Goal: Task Accomplishment & Management: Use online tool/utility

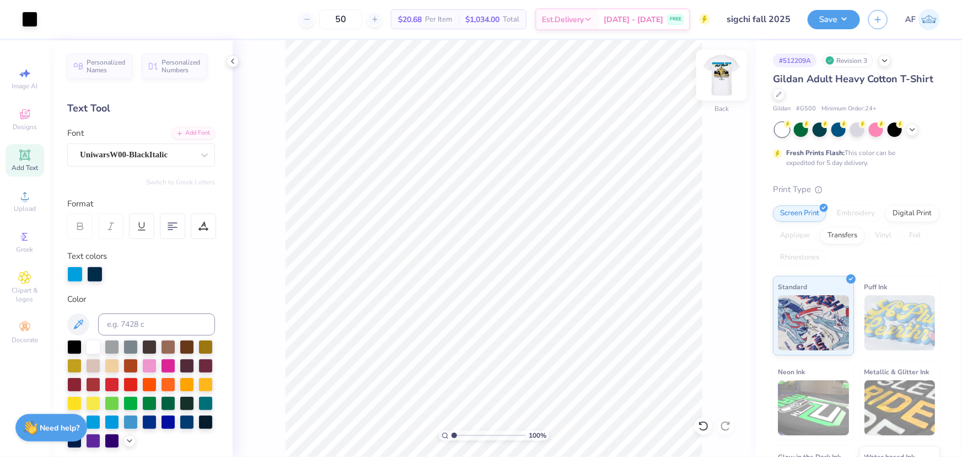
click at [729, 76] on img at bounding box center [722, 75] width 44 height 44
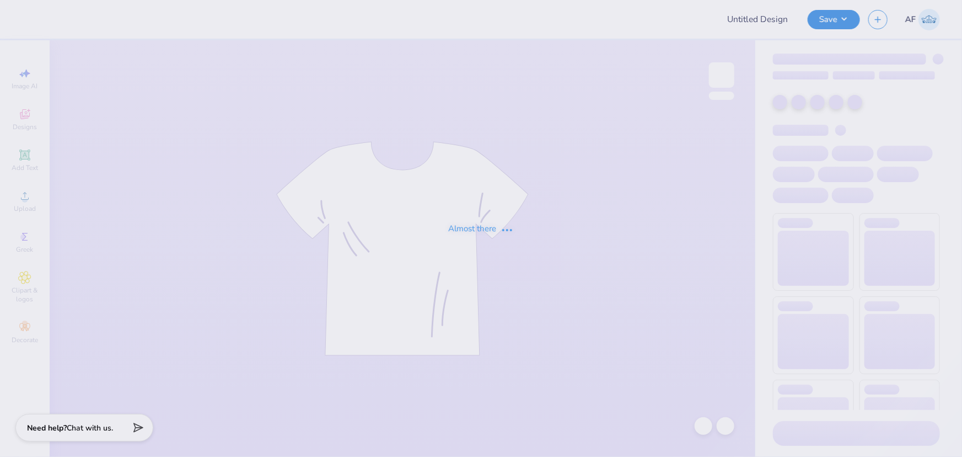
type input "sigchi fall 2025"
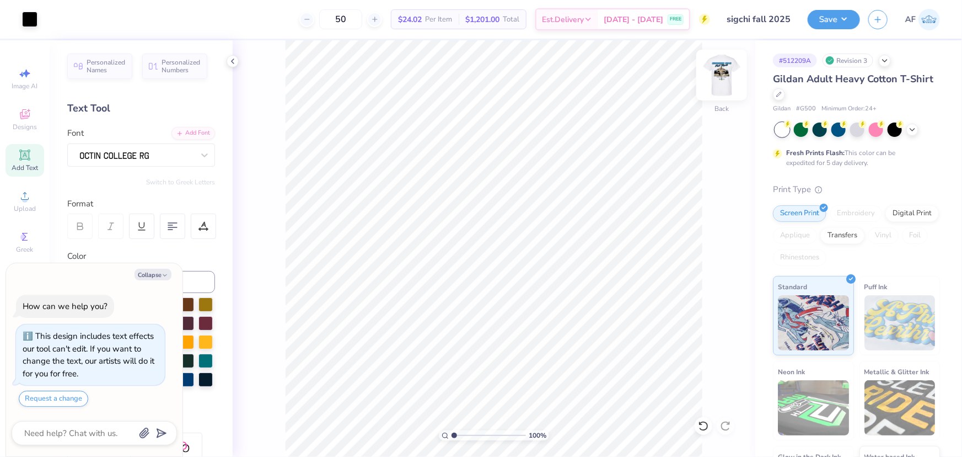
click at [726, 69] on img at bounding box center [722, 75] width 44 height 44
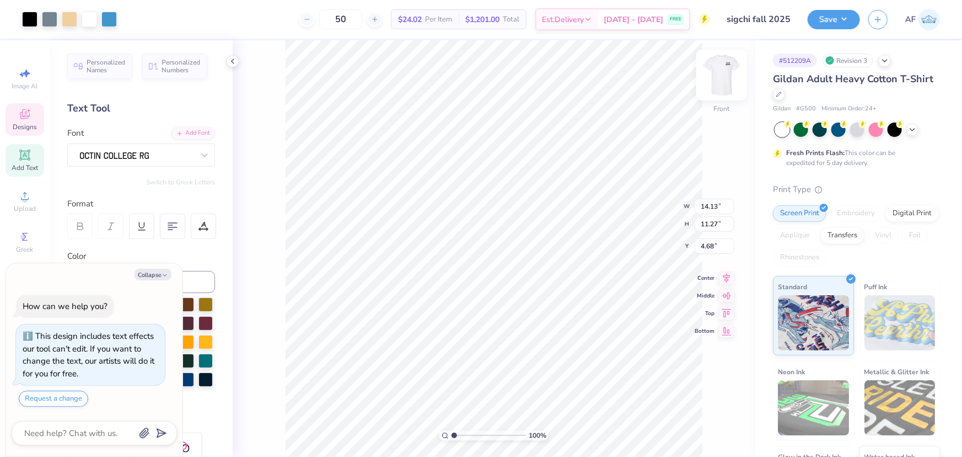
type textarea "x"
type input "12.27"
type input "1.10"
type input "6.32"
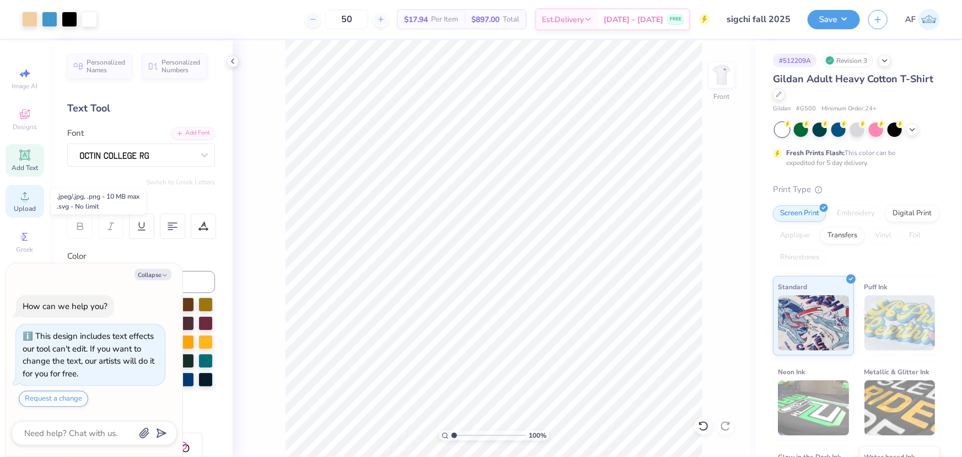
click at [28, 204] on span "Upload" at bounding box center [25, 208] width 22 height 9
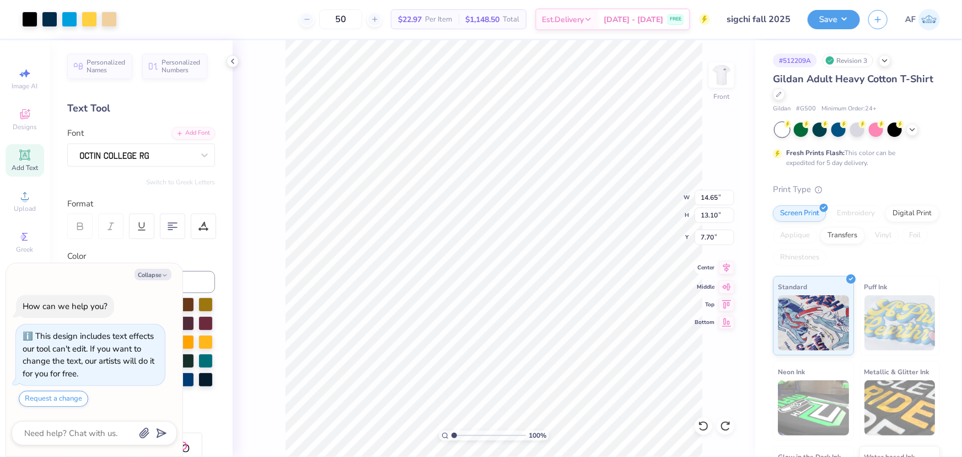
type textarea "x"
type input "10.99"
type input "9.82"
click at [728, 269] on icon at bounding box center [727, 267] width 7 height 9
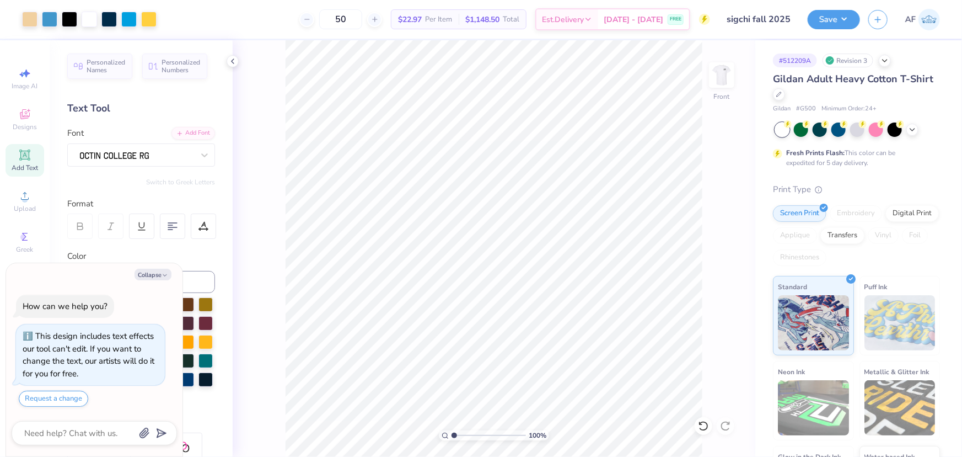
type textarea "x"
type input "2.48319411871739"
type textarea "x"
type input "2.48319411871739"
type textarea "x"
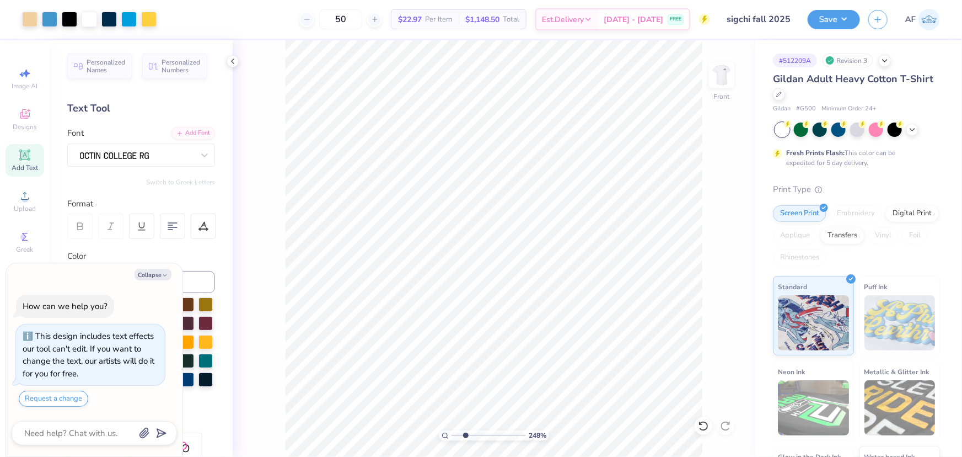
type input "2.48319411871739"
type textarea "x"
type input "2.48319411871739"
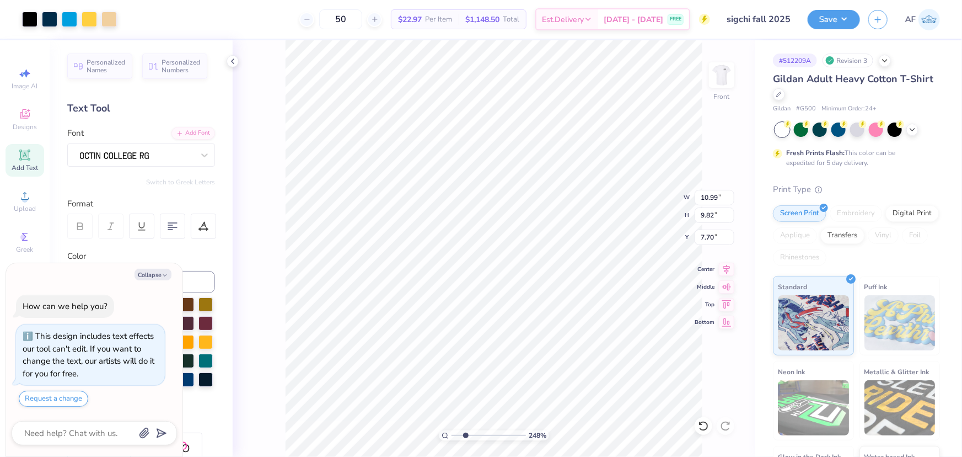
type textarea "x"
type input "2.48319411871739"
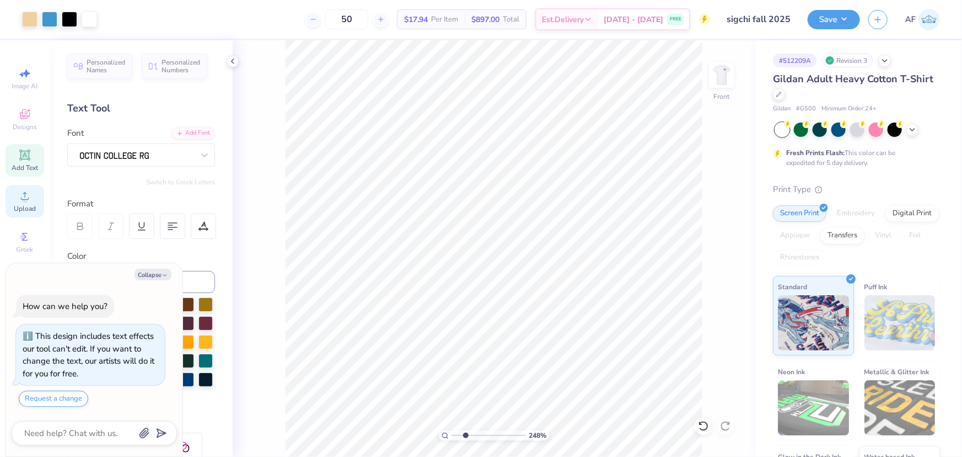
click at [22, 205] on span "Upload" at bounding box center [25, 208] width 22 height 9
type textarea "x"
type input "2.48319411871739"
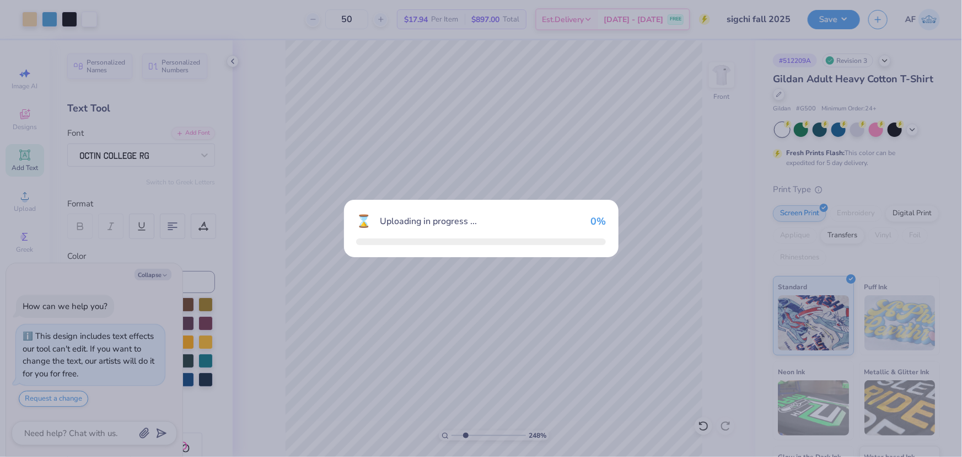
type textarea "x"
type input "2.48319411871739"
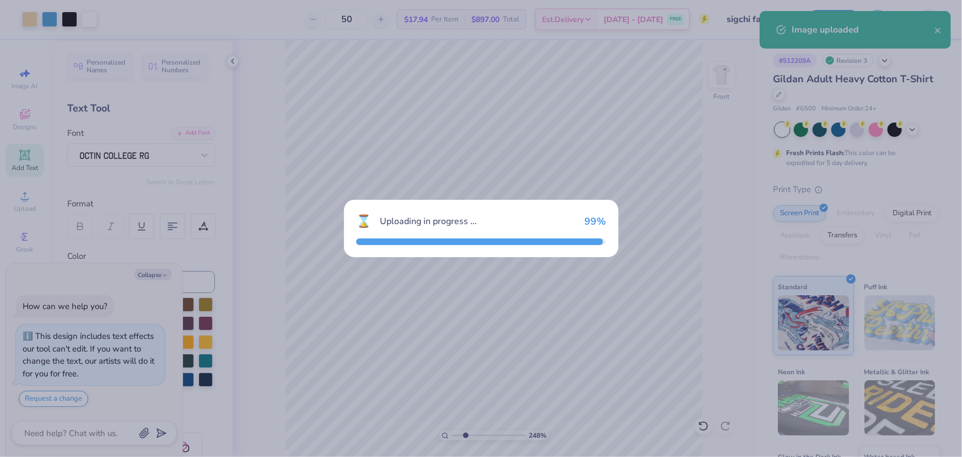
type textarea "x"
type input "2.48319411871739"
type textarea "x"
type input "2.48319411871739"
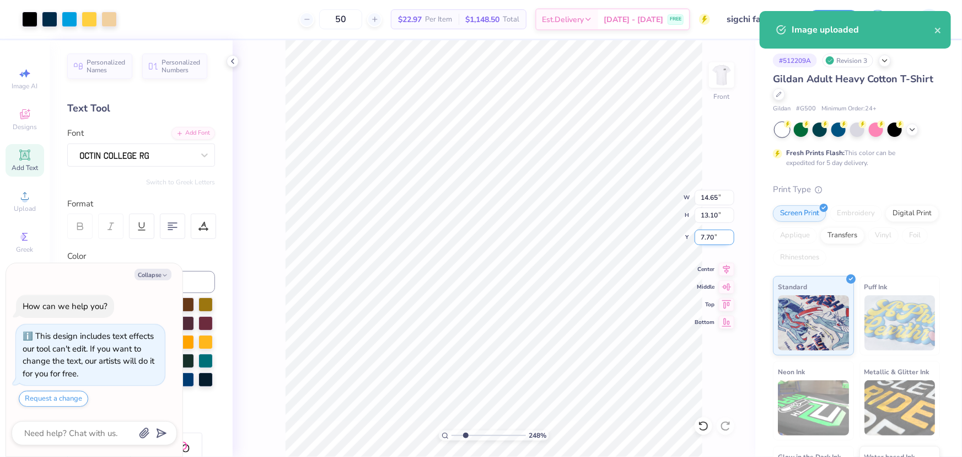
type textarea "x"
type input "2.48319411871739"
type textarea "x"
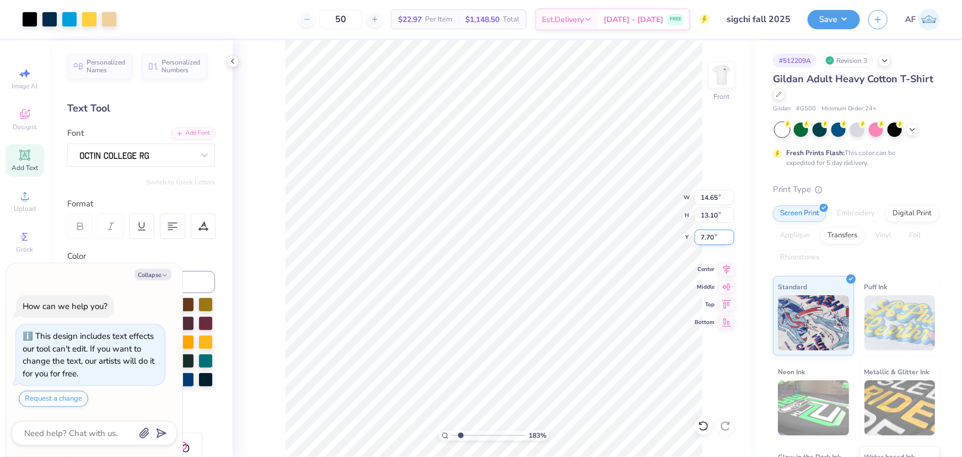
type input "1.57581538218073"
type textarea "x"
type input "1.57581538218073"
type textarea "x"
type input "1.57581538218073"
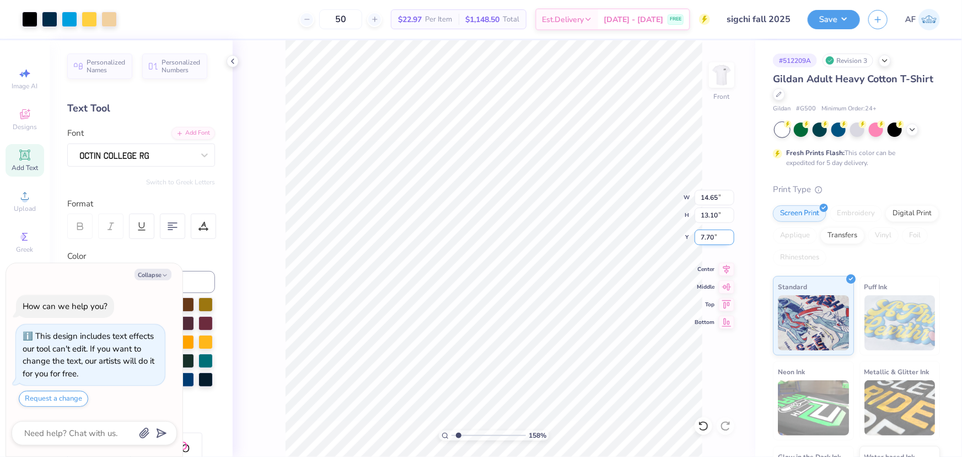
type textarea "x"
type input "1.57581538218073"
type input "11.91"
type input "10.65"
type input "7.23"
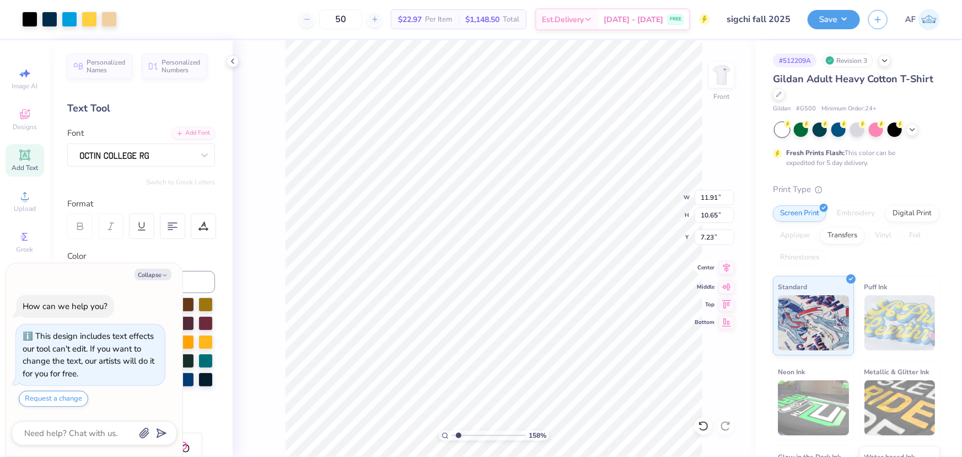
click at [727, 277] on div "158 % Front W 11.91 11.91 " H 10.65 10.65 " Y 7.23 7.23 " Center Middle Top Bot…" at bounding box center [494, 248] width 523 height 416
type textarea "x"
type input "1.57581538218073"
type input "7.00"
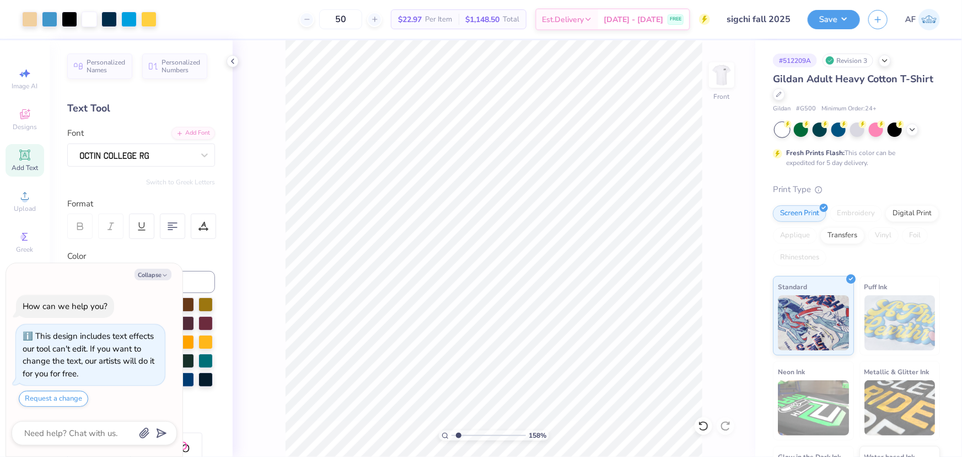
type textarea "x"
type input "1.57581538218073"
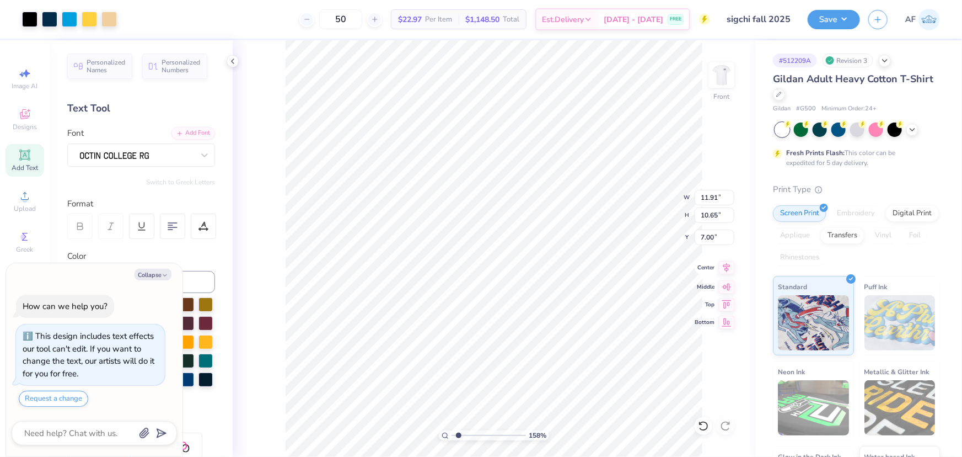
click at [726, 265] on icon at bounding box center [726, 267] width 15 height 13
type textarea "x"
type input "1.57581538218073"
type textarea "x"
type input "1.57581538218073"
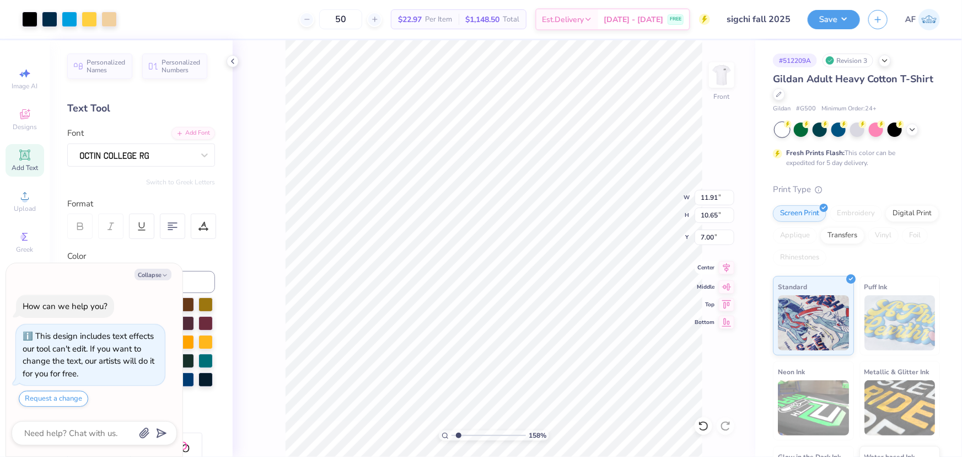
type textarea "x"
type input "1.57581538218073"
type input "11.50"
type input "10.28"
type input "7.36"
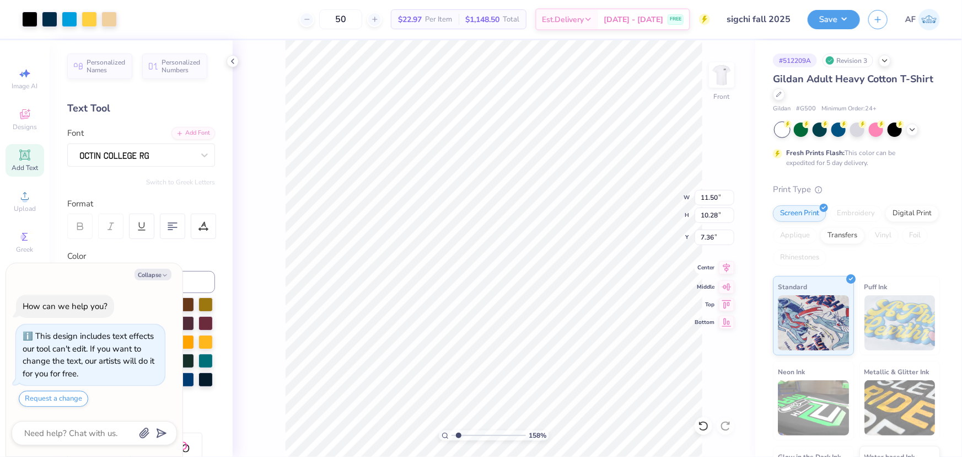
click at [730, 266] on icon at bounding box center [727, 267] width 7 height 9
type textarea "x"
type input "1.57581538218073"
type textarea "x"
type input "1.57581538218073"
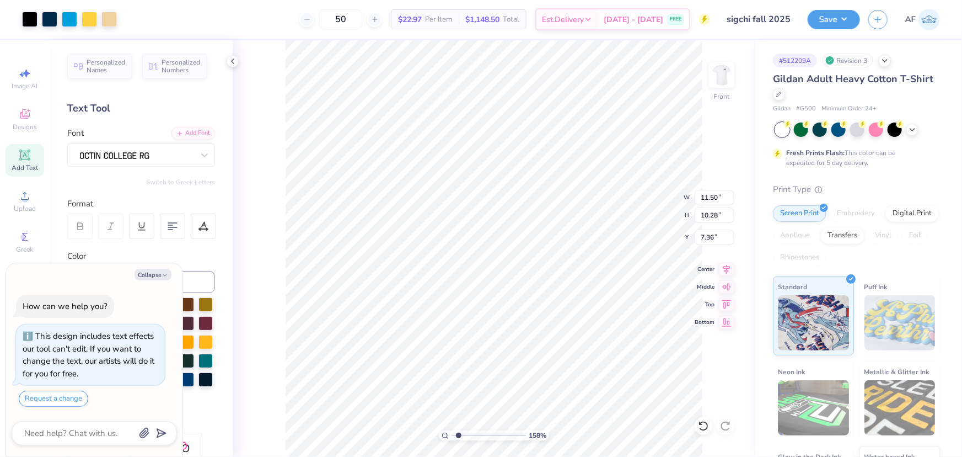
type textarea "x"
type input "1"
click at [518, 444] on li "Send to Back" at bounding box center [529, 444] width 87 height 22
click at [233, 60] on icon at bounding box center [232, 61] width 9 height 9
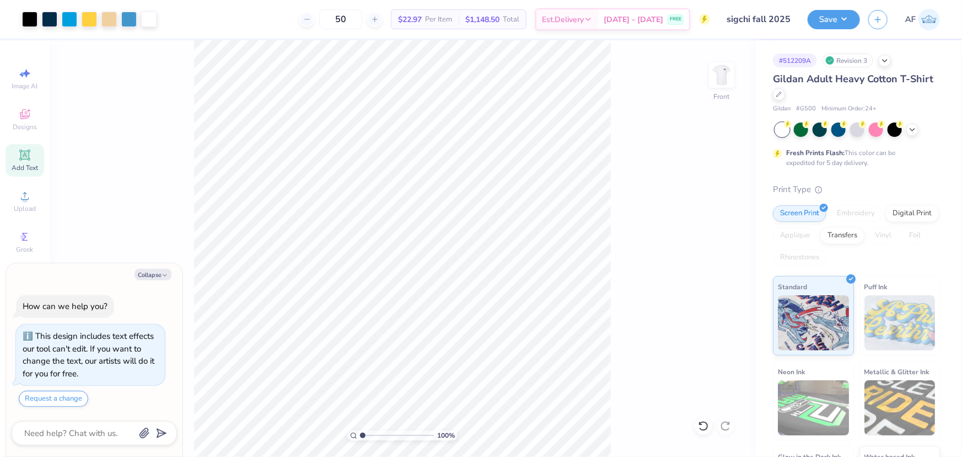
type textarea "x"
type input "1.35416075601824"
type textarea "x"
type input "1.35416075601824"
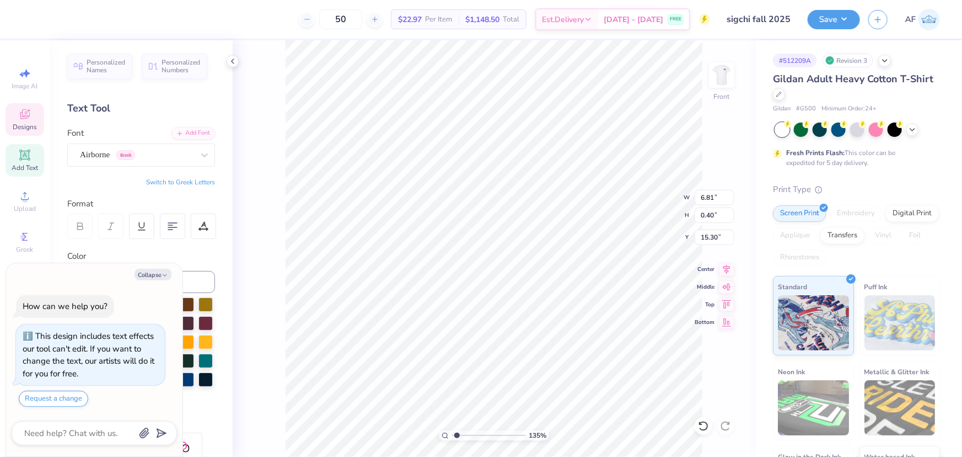
type textarea "x"
type input "1.35416075601824"
type input "14.13"
type input "1.37"
type input "4.68"
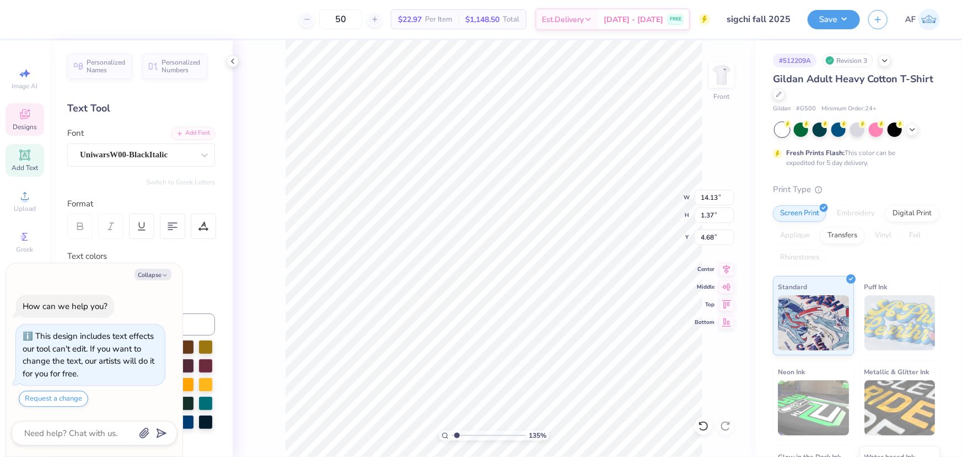
type textarea "x"
type input "1.35416075601824"
type input "6.81"
type input "0.40"
type input "15.30"
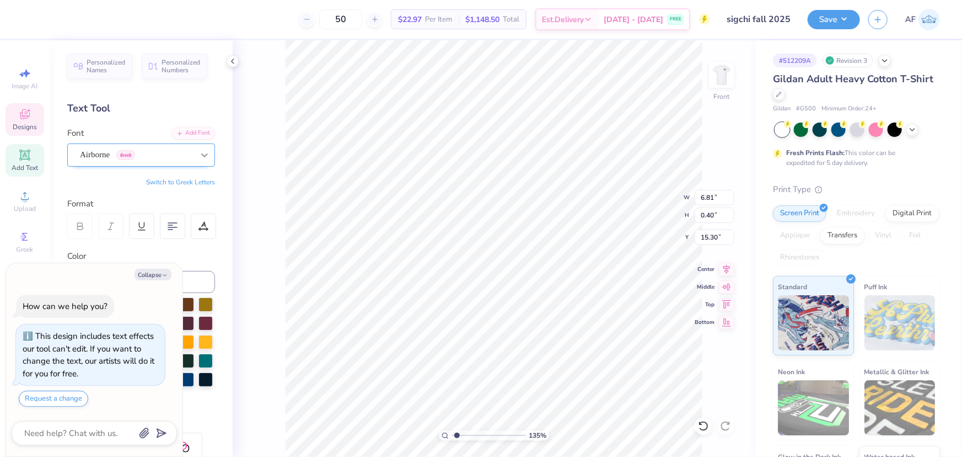
click at [201, 153] on icon at bounding box center [204, 154] width 11 height 11
type textarea "x"
type input "1.35416075601824"
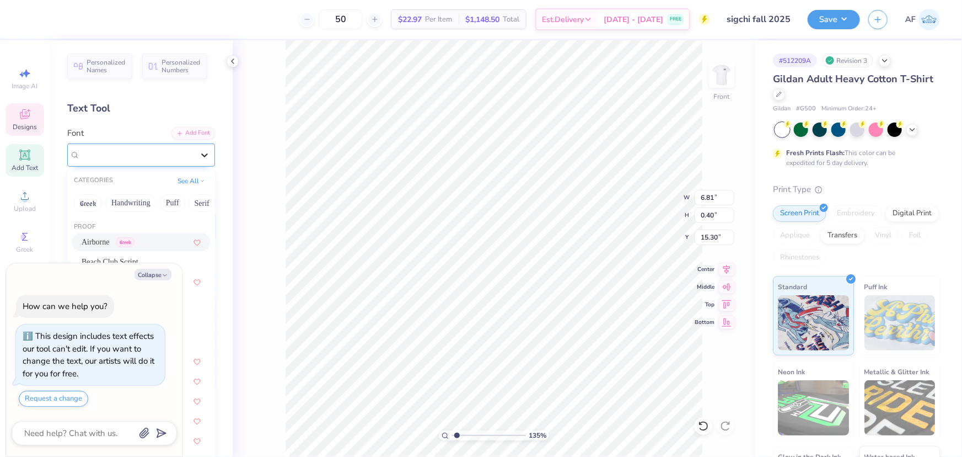
type textarea "x"
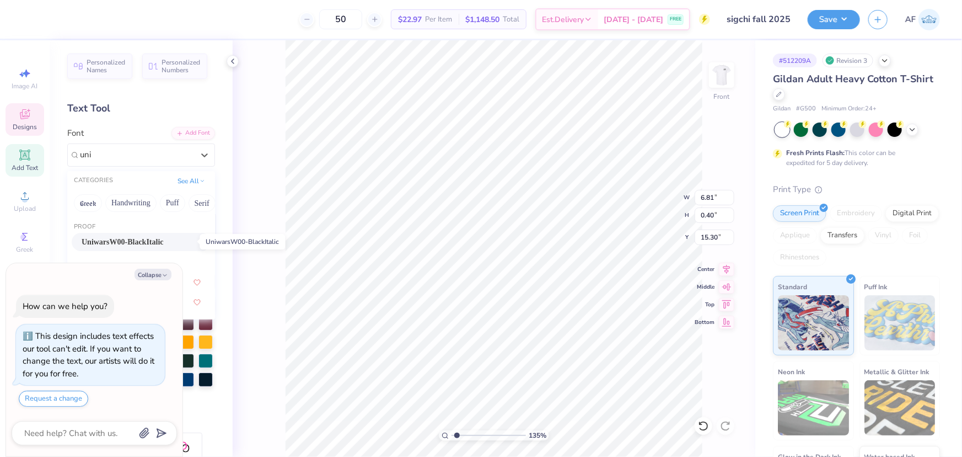
click at [119, 239] on span "UniwarsW00-BlackItalic" at bounding box center [123, 242] width 82 height 12
type input "uni"
type textarea "x"
type input "1.35416075601824"
type input "9.69"
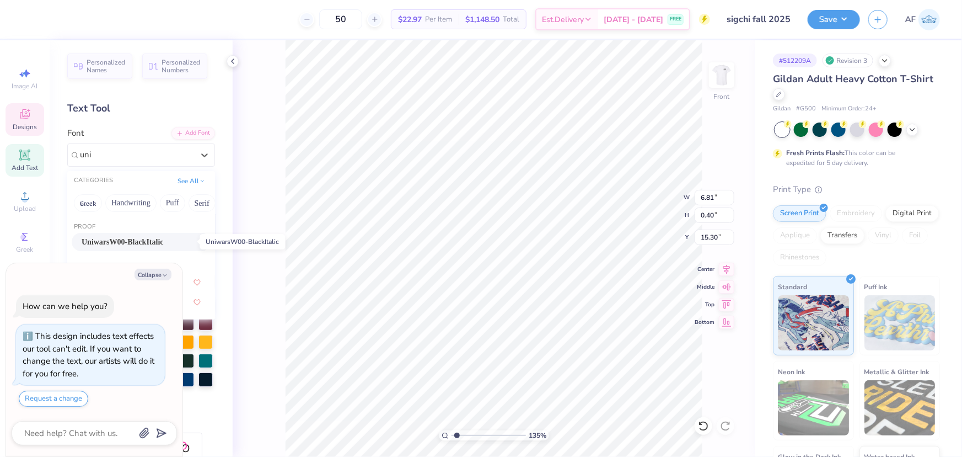
type input "0.37"
type input "15.31"
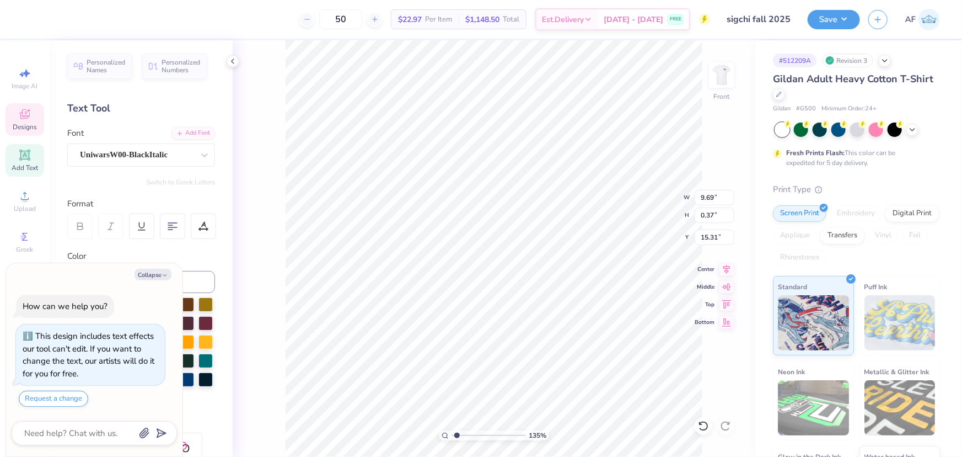
type textarea "x"
type input "1.35416075601824"
type input "11.50"
type input "10.28"
type input "7.36"
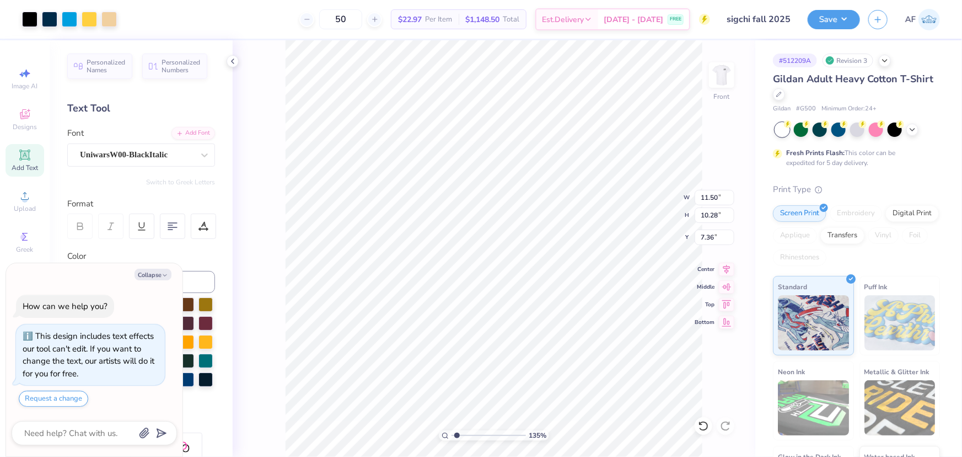
type textarea "x"
type input "1.35416075601824"
type textarea "x"
type input "1.35416075601824"
click at [726, 268] on icon at bounding box center [727, 267] width 7 height 9
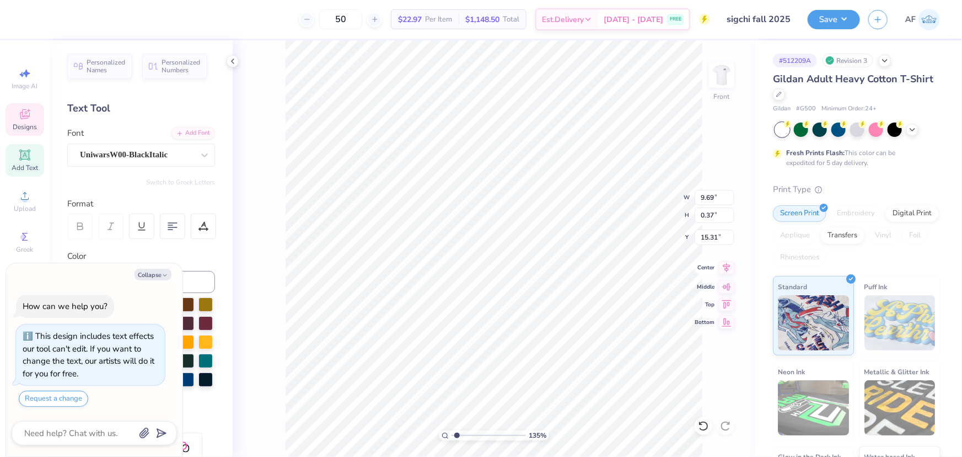
type textarea "x"
type input "1.35416075601824"
type textarea "x"
type input "1.35416075601824"
type input "9.38"
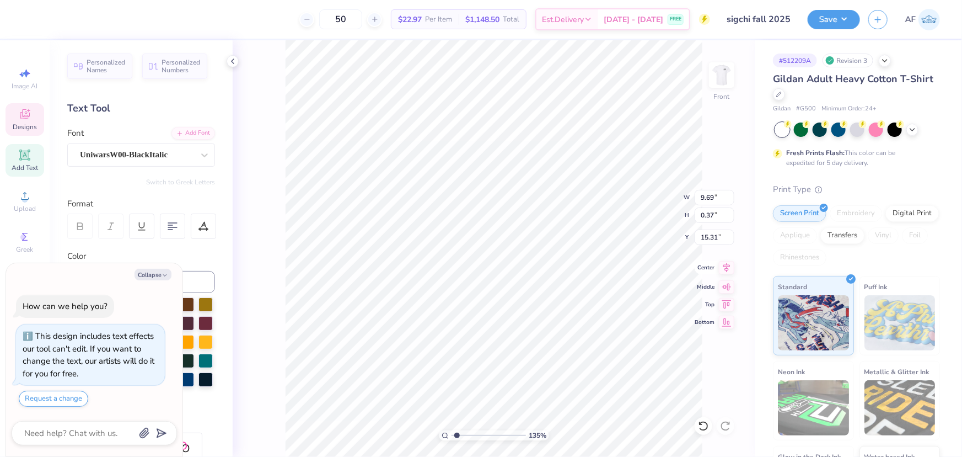
type input "2.28"
type input "5.86"
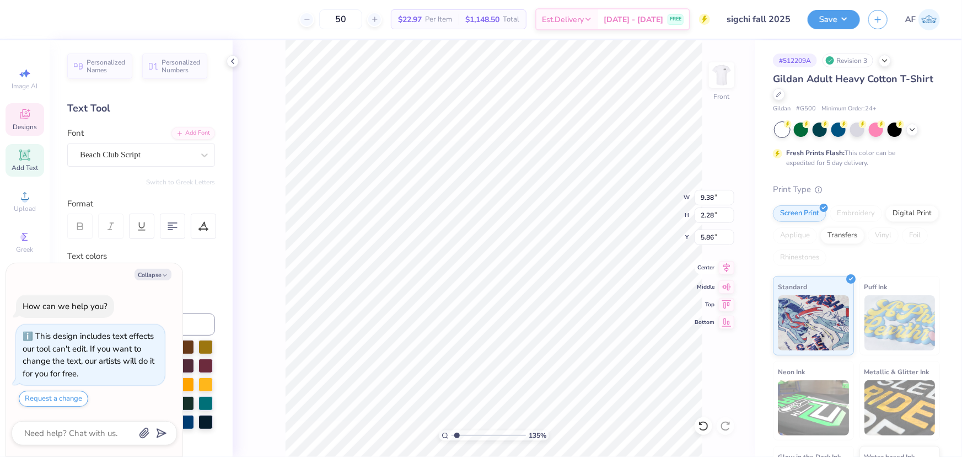
type textarea "x"
type input "1.35416075601824"
type input "11.50"
type input "10.28"
type input "7.36"
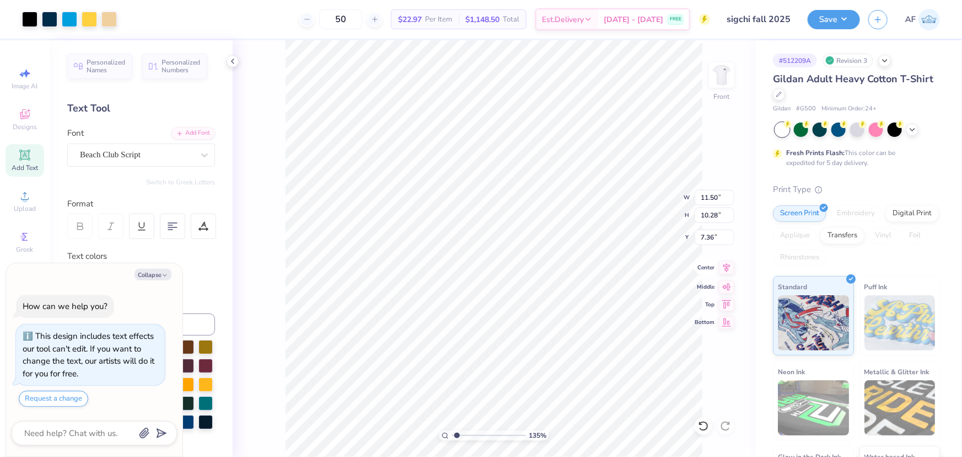
type textarea "x"
type input "1.35416075601824"
type textarea "x"
type input "1.35416075601824"
type textarea "x"
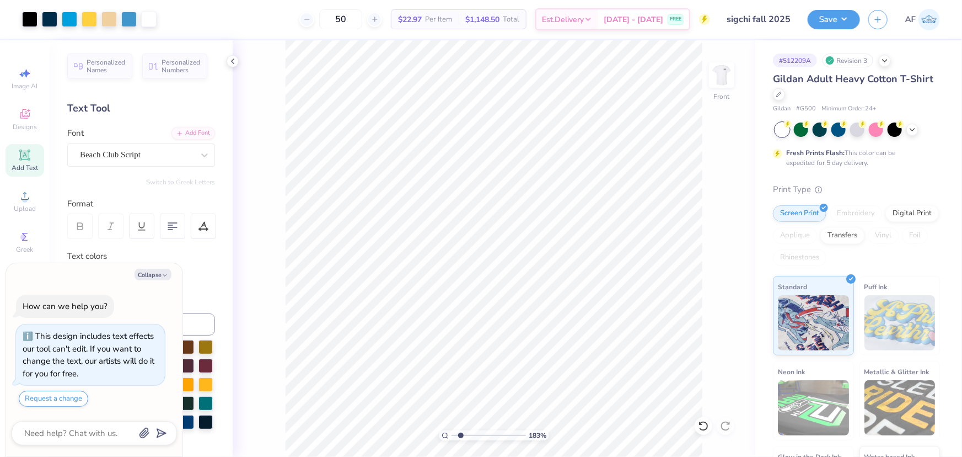
type input "2.88965358937257"
type textarea "x"
type input "1.57581538218073"
type textarea "x"
type input "1.57581538218073"
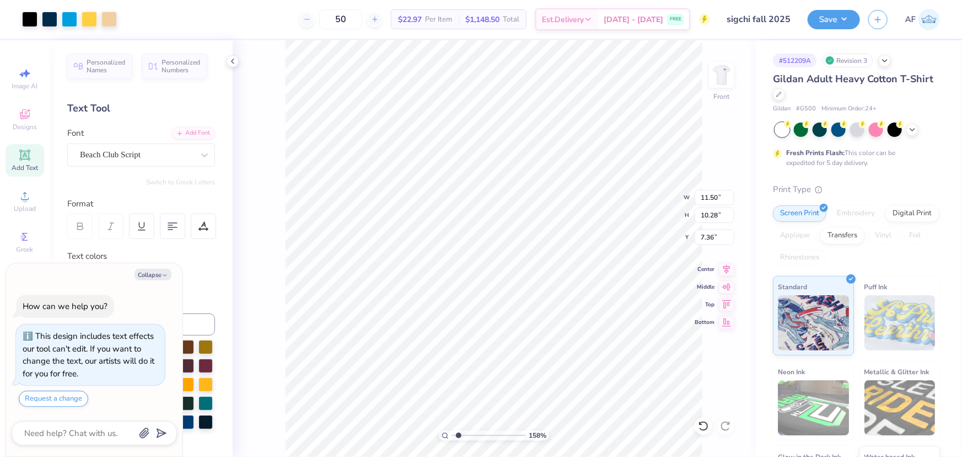
type textarea "x"
type input "1.57581538218073"
type input "1.21"
type input "0.38"
type input "8.32"
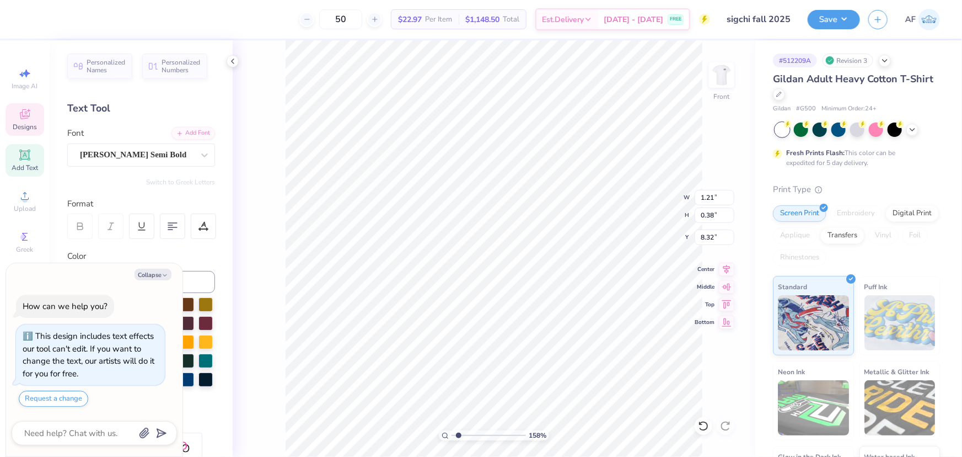
type textarea "x"
type input "1.57581538218073"
type textarea "x"
type input "1.57581538218073"
type input "7.37"
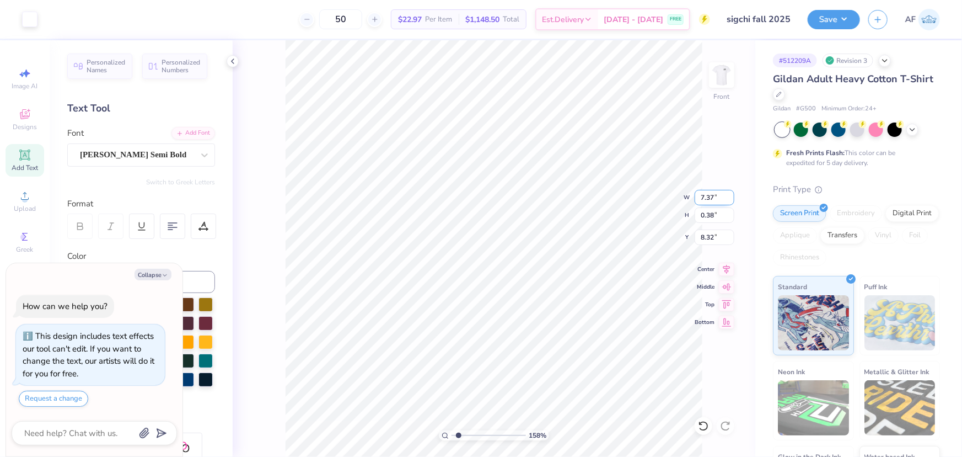
type textarea "x"
type input "1.57581538218073"
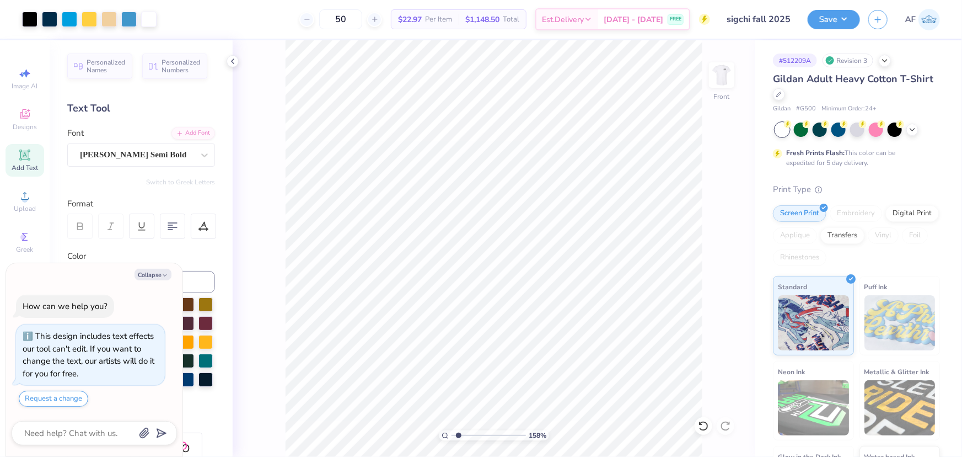
type textarea "x"
type input "1.57581538218073"
type textarea "x"
type input "1.57581538218073"
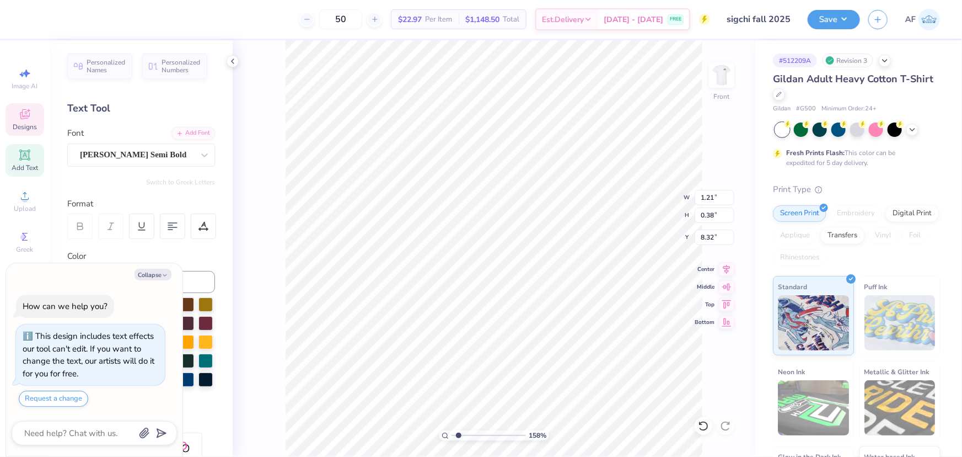
type textarea "x"
type input "1.57581538218073"
type input "11.50"
type input "10.28"
type input "7.36"
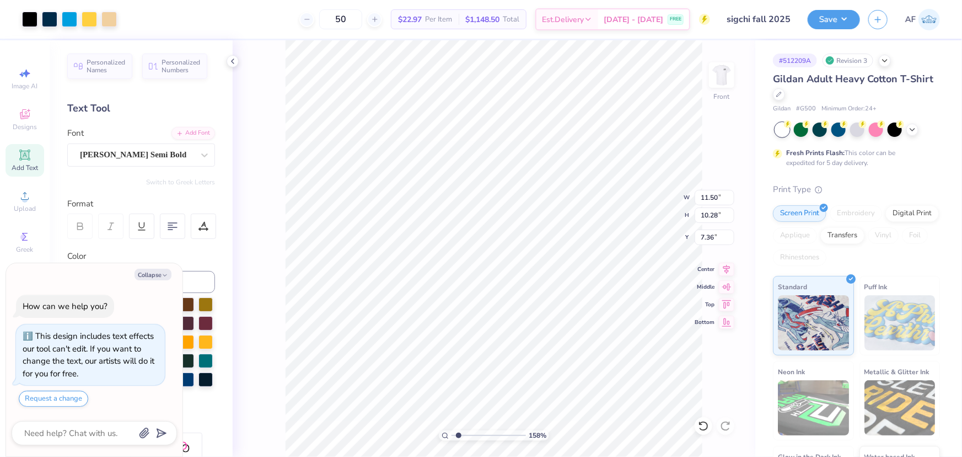
type textarea "x"
type input "1.57581538218073"
type textarea "x"
type input "1.57581538218073"
type textarea "x"
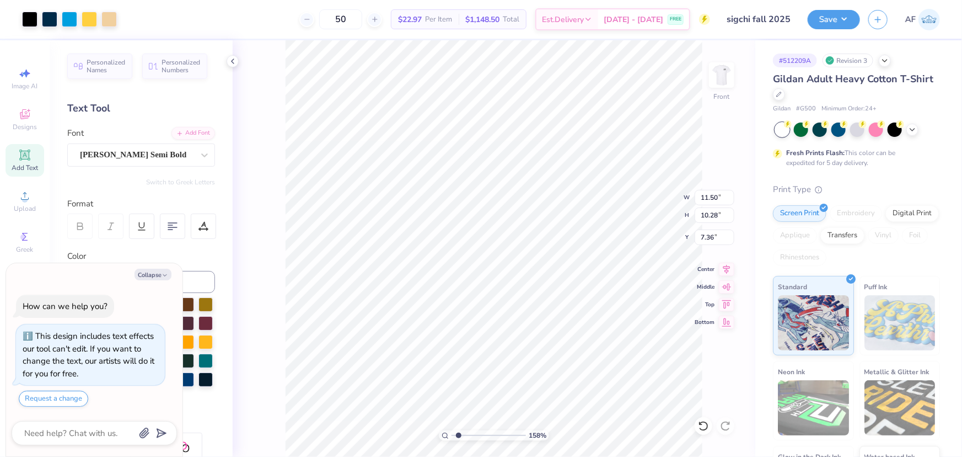
type input "1.57581538218073"
type textarea "x"
type input "1.57581538218073"
type textarea "x"
type input "1"
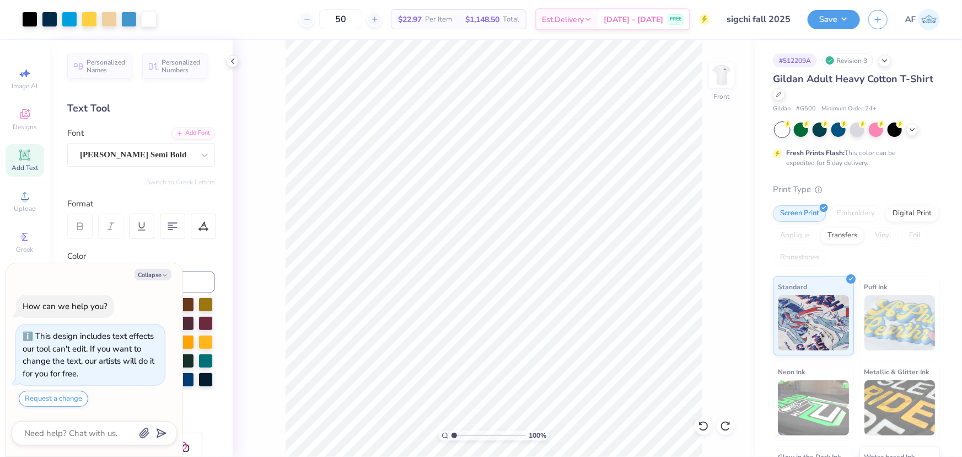
type textarea "x"
type input "1.16368413068936"
type textarea "x"
type input "1.16368413068936"
click at [31, 22] on div at bounding box center [29, 17] width 15 height 15
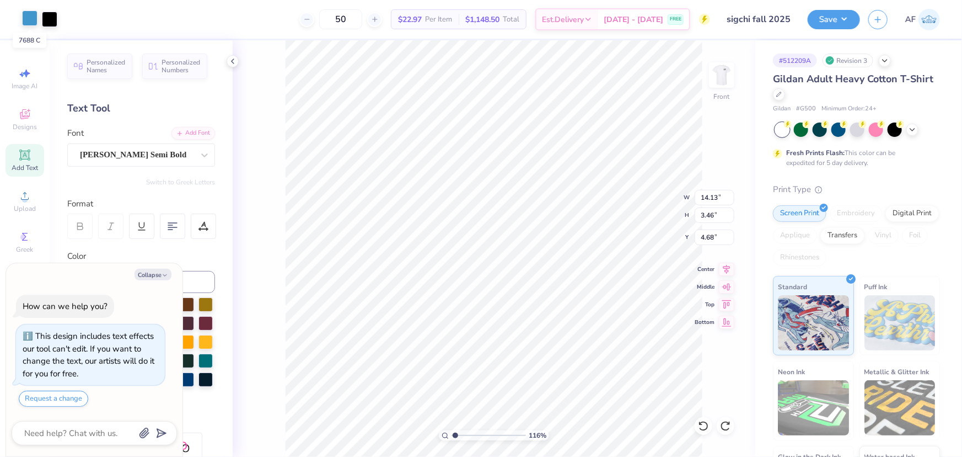
type textarea "x"
type input "1.16368413068936"
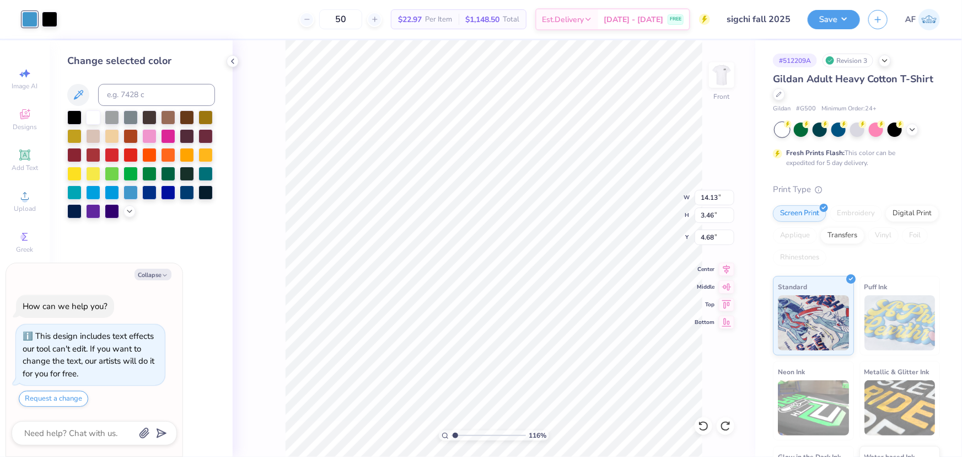
type textarea "x"
type input "1.16368413068936"
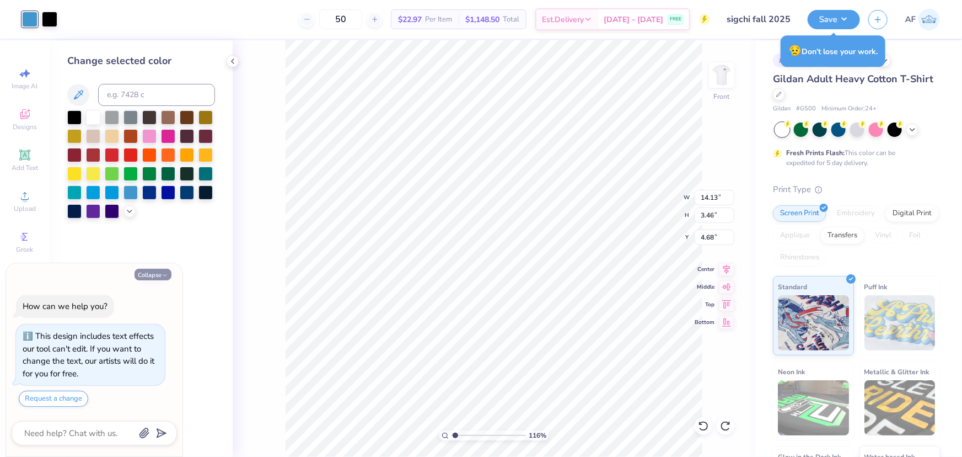
click at [156, 275] on button "Collapse" at bounding box center [153, 275] width 37 height 12
type textarea "x"
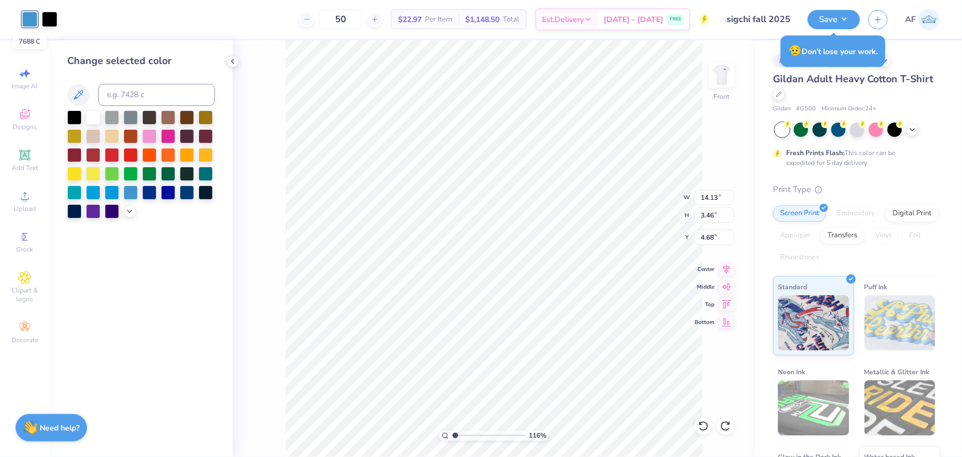
click at [24, 15] on div at bounding box center [29, 19] width 15 height 15
click at [137, 95] on input at bounding box center [156, 95] width 117 height 22
type input "299"
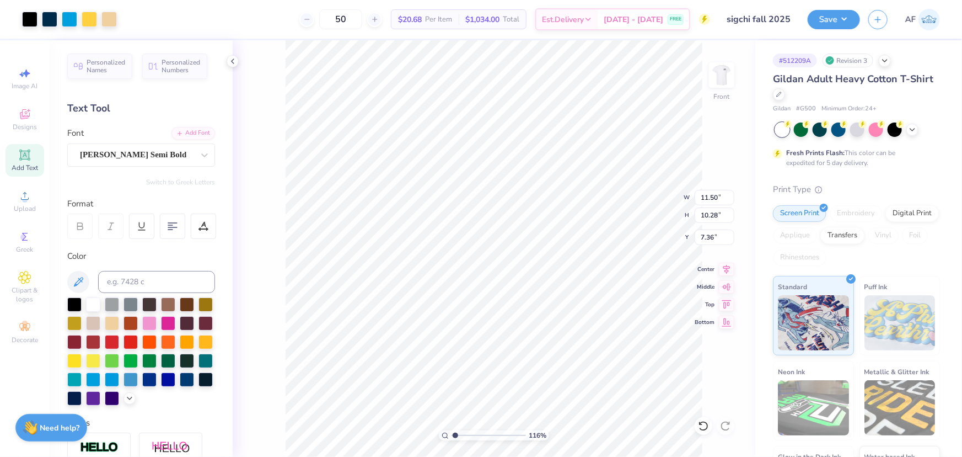
type input "1.16368413068936"
type input "14.13"
type input "12.97"
type input "4.68"
type input "1.16368413068936"
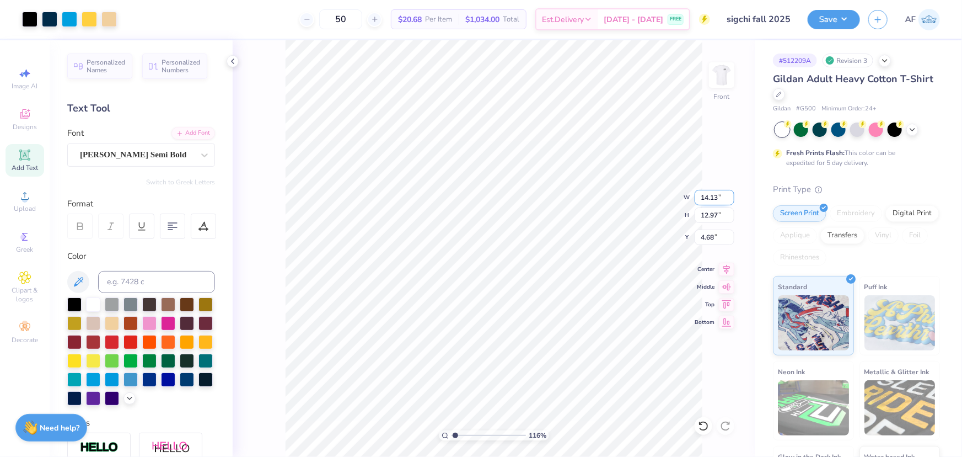
click at [706, 198] on input "14.13" at bounding box center [715, 197] width 40 height 15
type input "12.5"
type input "1.16368413068936"
type input "12.50"
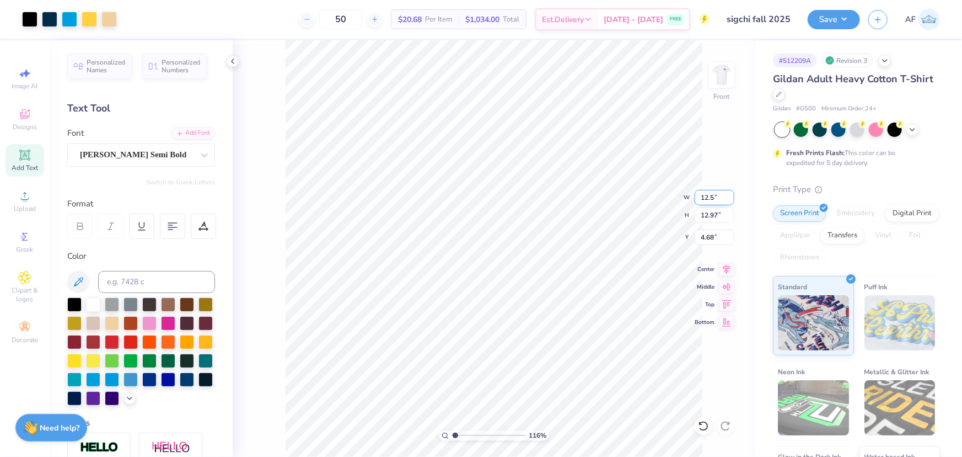
type input "11.48"
click at [706, 232] on input "5.42" at bounding box center [715, 236] width 40 height 15
type input "3"
type input "1.16368413068936"
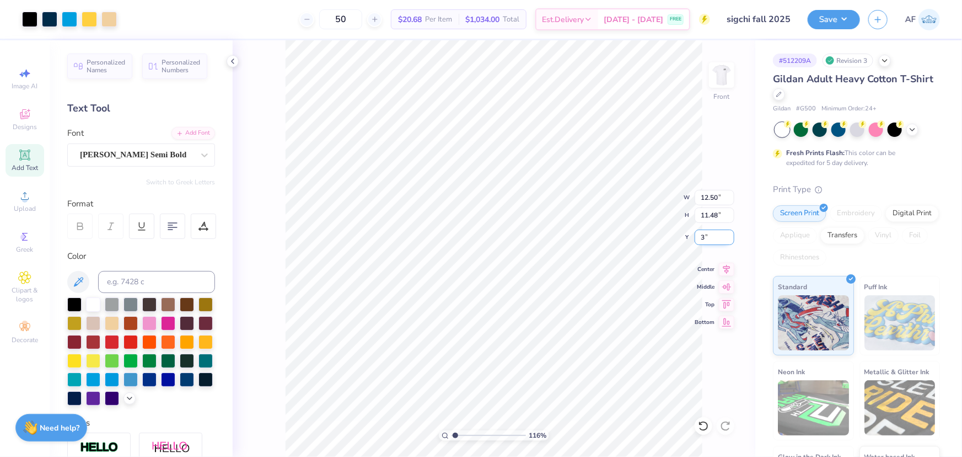
type input "3.00"
type input "2.88965358937257"
type input "0.81"
type input "0.73"
type input "6.02"
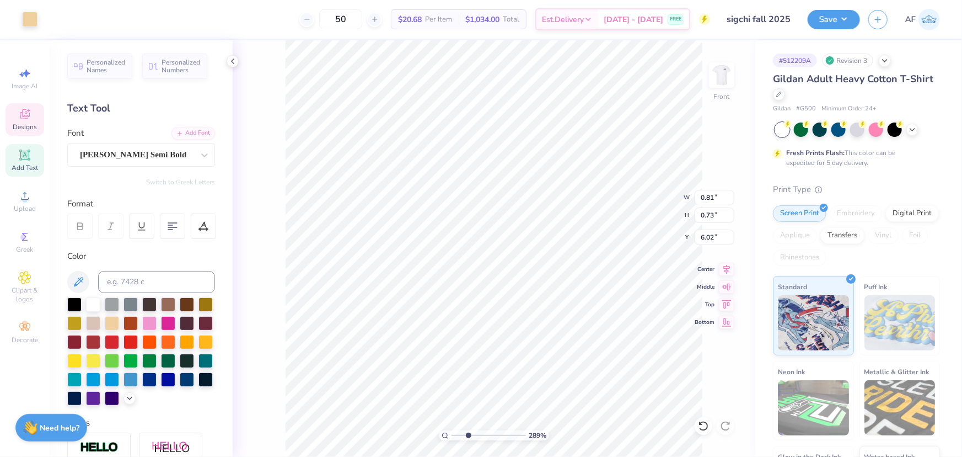
type input "2.88965358937257"
type input "6.30"
click at [728, 270] on icon at bounding box center [727, 267] width 7 height 9
type input "2.88965358937257"
type input "10.18"
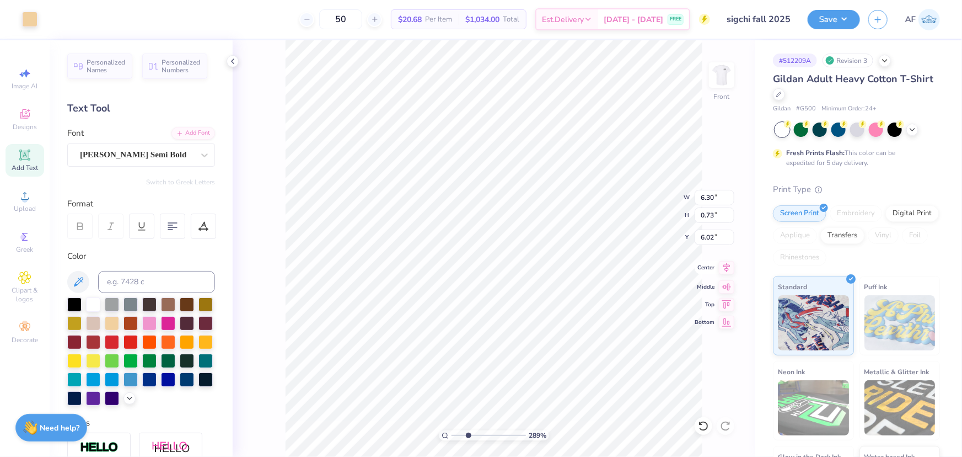
type input "9.10"
type input "5.38"
click at [726, 267] on icon at bounding box center [726, 267] width 15 height 13
click at [120, 152] on div "Airborne Greek" at bounding box center [137, 154] width 116 height 17
type input "2.13390734927903"
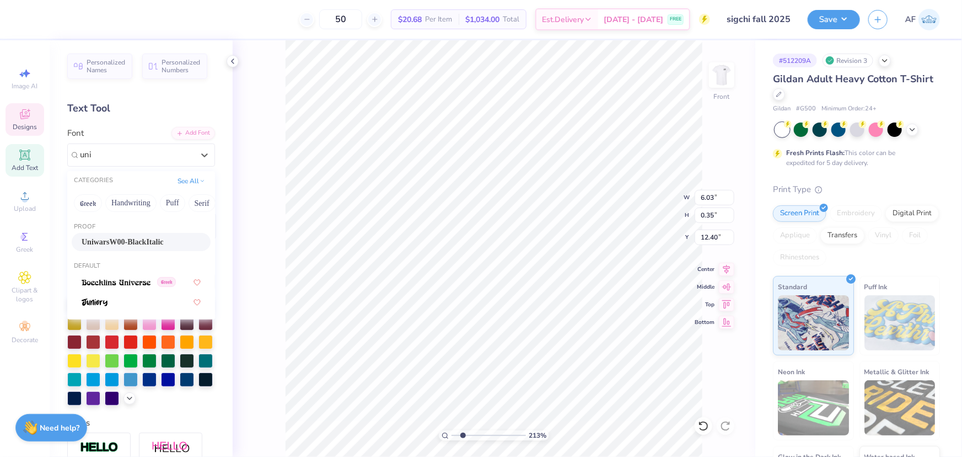
click at [104, 233] on div "UniwarsW00-BlackItalic" at bounding box center [141, 242] width 139 height 18
type input "uni"
type input "2.13390734927903"
type input "8.57"
type input "0.33"
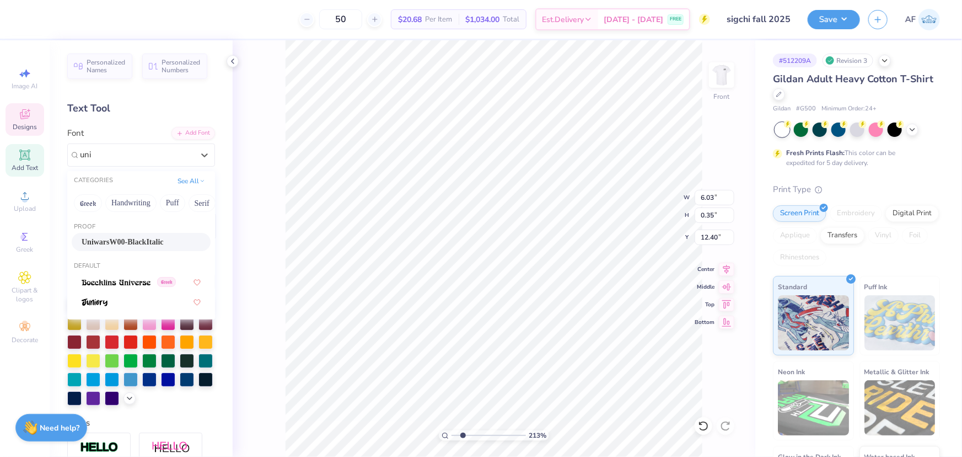
type input "12.41"
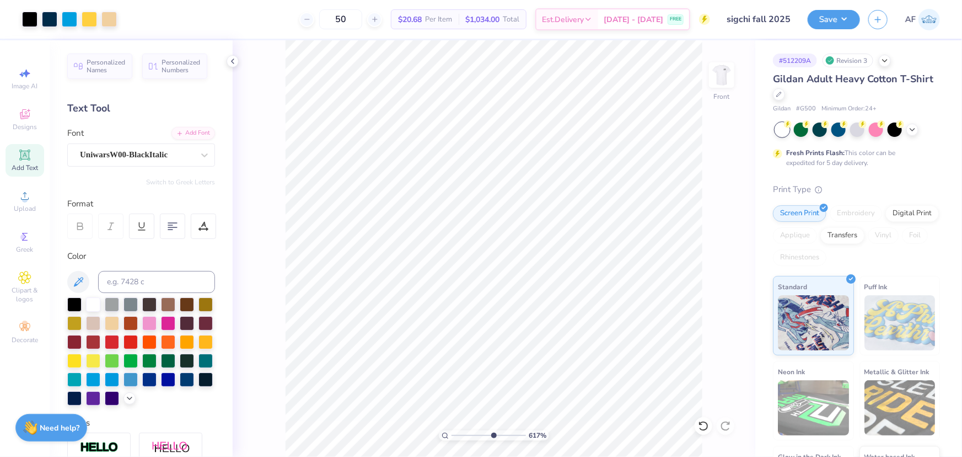
type input "10"
type input "0.03"
type input "0.04"
type input "14.42"
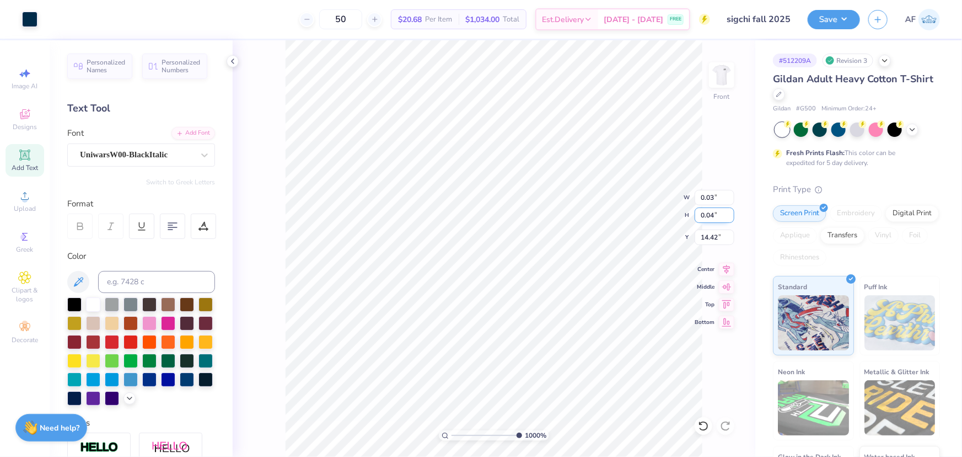
drag, startPoint x: 706, startPoint y: 216, endPoint x: 722, endPoint y: 212, distance: 16.5
click at [722, 212] on input "0.04" at bounding box center [715, 214] width 40 height 15
type input "0.1"
drag, startPoint x: 706, startPoint y: 196, endPoint x: 711, endPoint y: 197, distance: 5.6
click at [711, 197] on input "0.03" at bounding box center [715, 197] width 40 height 15
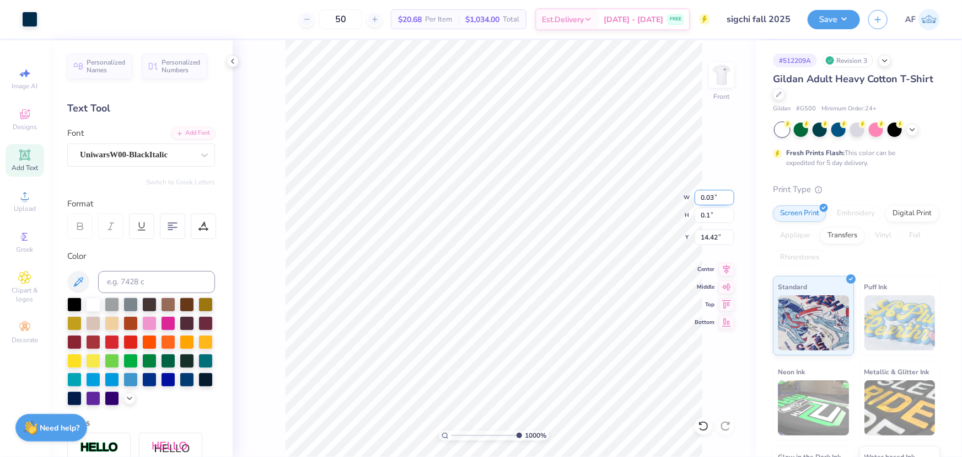
type input "0.07"
type input "0.10"
type input "14.39"
click at [711, 197] on input "0.07" at bounding box center [715, 197] width 40 height 15
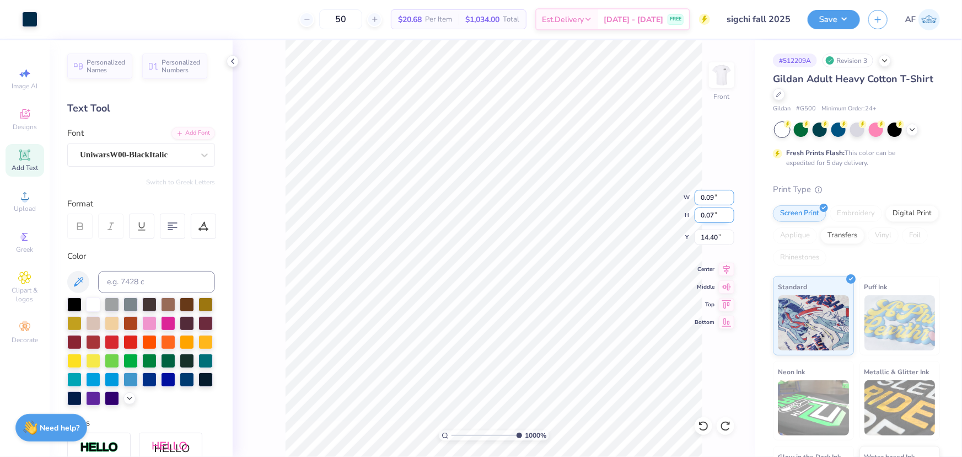
type input "0.09"
click at [652, 216] on div "1000 % Front W 0.09 0.09 " H 0.07 0.07 " Y 14.40 14.40 " Center Middle Top Bott…" at bounding box center [494, 248] width 523 height 416
drag, startPoint x: 711, startPoint y: 197, endPoint x: 761, endPoint y: 189, distance: 50.8
click at [761, 189] on div "Art colors 50 $20.68 Per Item $1,034.00 Total Est. Delivery Sep 13 - 16 FREE De…" at bounding box center [481, 228] width 962 height 457
type input "0.08"
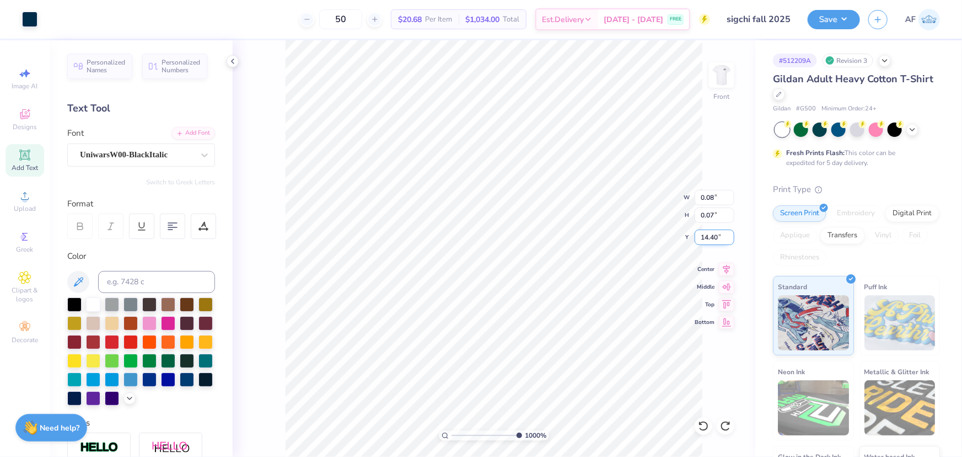
click at [722, 239] on input "14.40" at bounding box center [715, 236] width 40 height 15
type input "0.08"
drag, startPoint x: 709, startPoint y: 196, endPoint x: 733, endPoint y: 193, distance: 24.4
click at [733, 193] on input "0.08" at bounding box center [715, 197] width 40 height 15
type input "0.09"
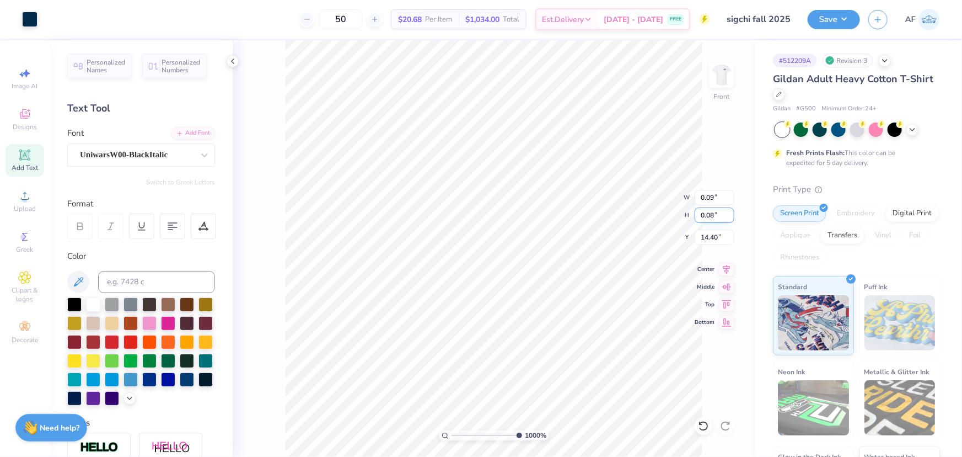
click at [722, 213] on input "0.08" at bounding box center [715, 214] width 40 height 15
type input "0.09"
type input "14.39"
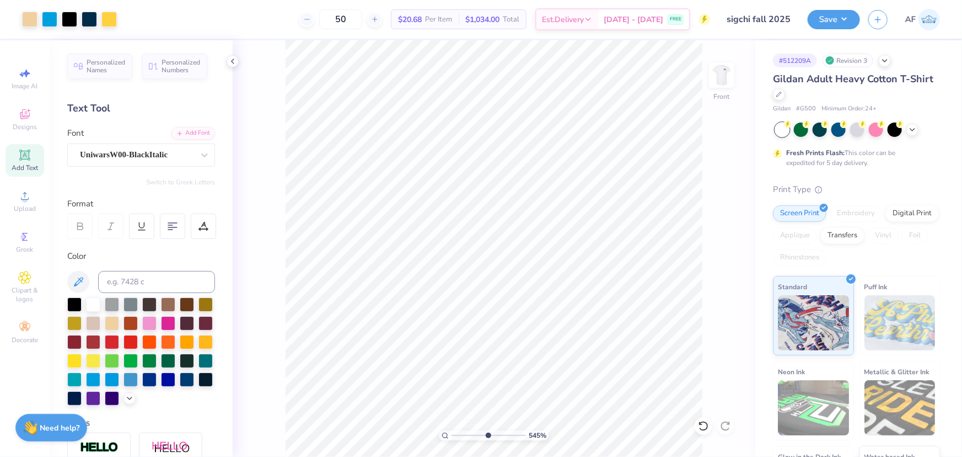
type input "5.45330204276452"
click at [708, 198] on input "1.16" at bounding box center [715, 197] width 40 height 15
click at [711, 216] on input "1.57" at bounding box center [715, 214] width 40 height 15
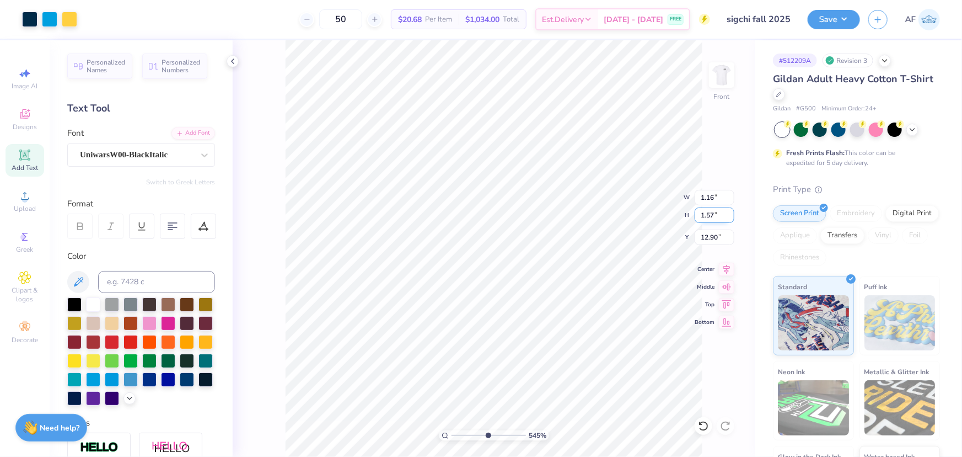
click at [711, 216] on input "1.57" at bounding box center [715, 214] width 40 height 15
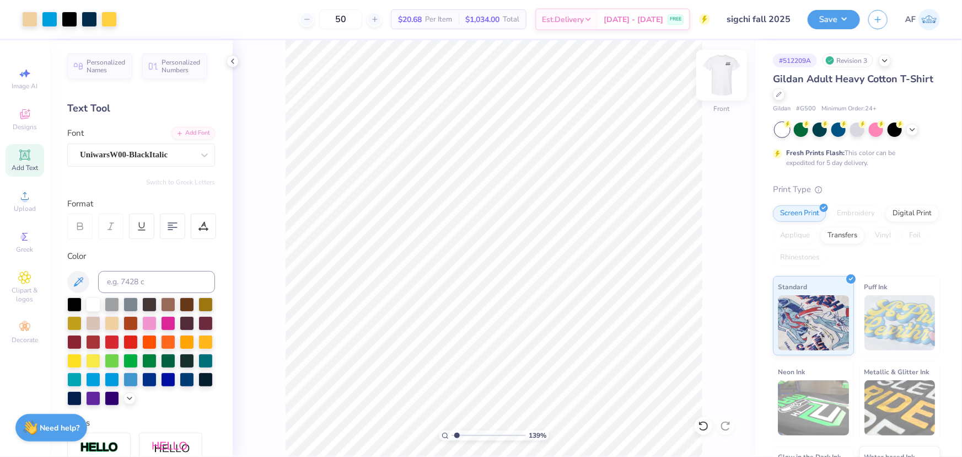
click at [717, 71] on img at bounding box center [722, 75] width 44 height 44
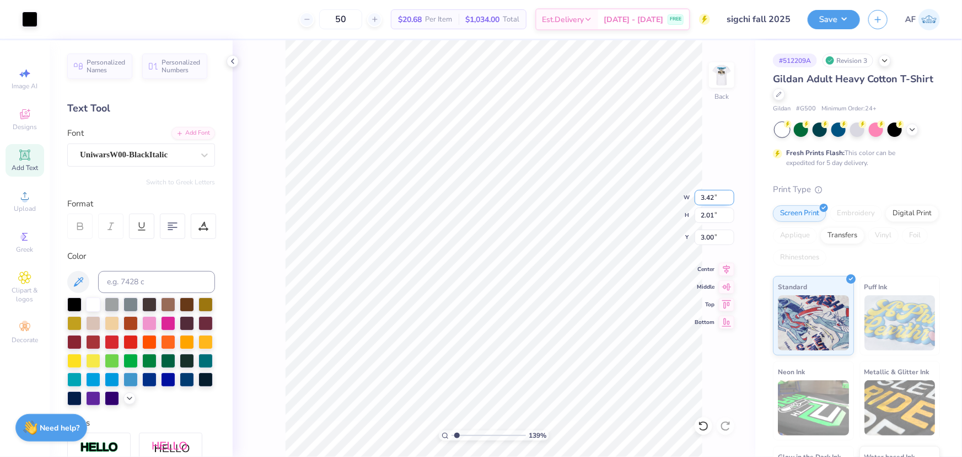
click at [700, 200] on input "3.42" at bounding box center [715, 197] width 40 height 15
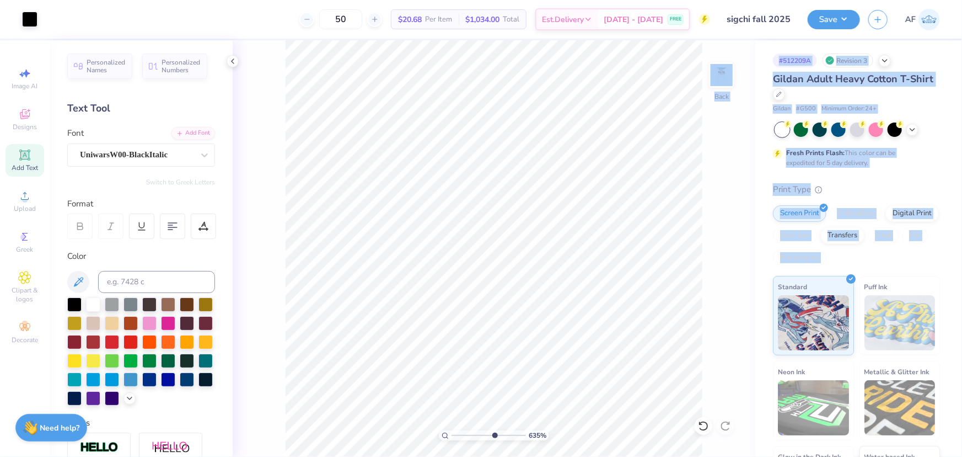
drag, startPoint x: 764, startPoint y: 290, endPoint x: 720, endPoint y: 279, distance: 45.5
click at [720, 279] on div "Art colors 50 $20.68 Per Item $1,034.00 Total Est. Delivery Sep 13 - 16 FREE De…" at bounding box center [481, 228] width 962 height 457
click at [281, 199] on div "635 % Back" at bounding box center [494, 248] width 523 height 416
click at [711, 238] on input "2.98" at bounding box center [715, 236] width 40 height 15
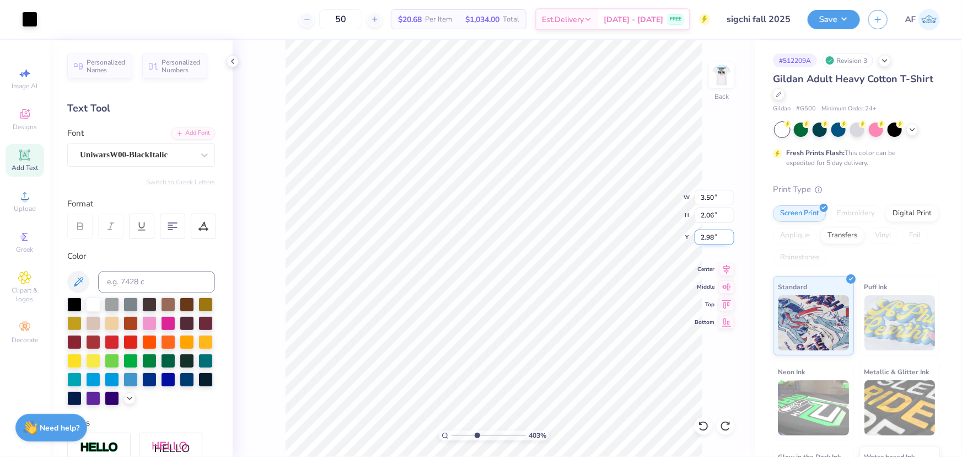
click at [711, 238] on input "2.98" at bounding box center [715, 236] width 40 height 15
drag, startPoint x: 725, startPoint y: 80, endPoint x: 607, endPoint y: 11, distance: 137.2
click at [725, 81] on img at bounding box center [722, 75] width 44 height 44
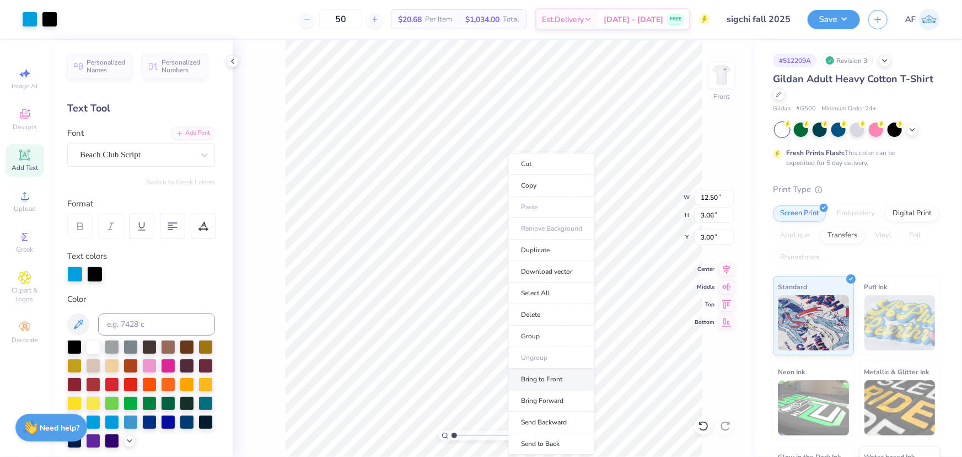
click at [565, 378] on li "Bring to Front" at bounding box center [551, 379] width 87 height 22
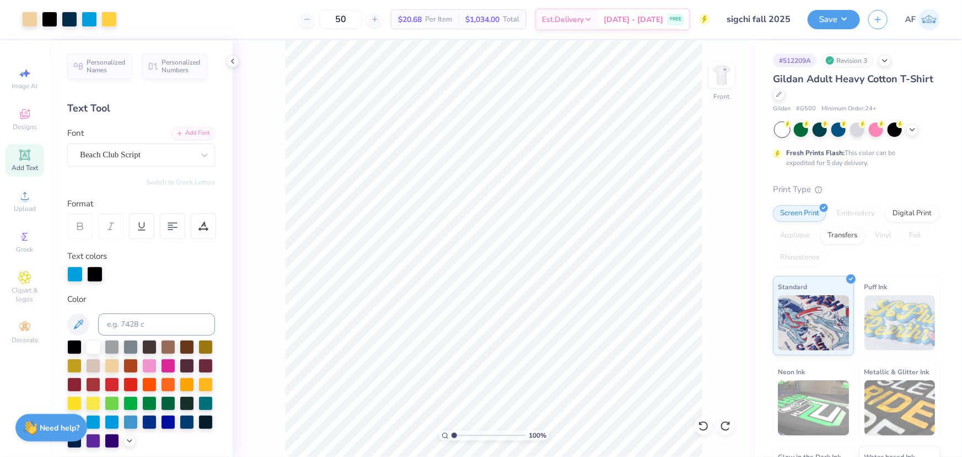
click at [728, 294] on div "100 % Front" at bounding box center [494, 248] width 523 height 416
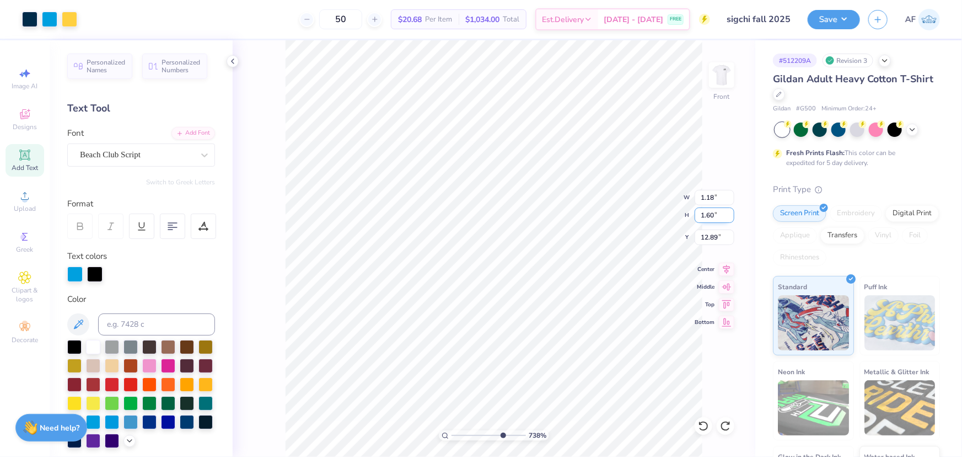
click at [705, 214] on input "1.60" at bounding box center [715, 214] width 40 height 15
click at [710, 233] on input "12.89" at bounding box center [715, 236] width 40 height 15
click at [710, 215] on input "1.70" at bounding box center [715, 214] width 40 height 15
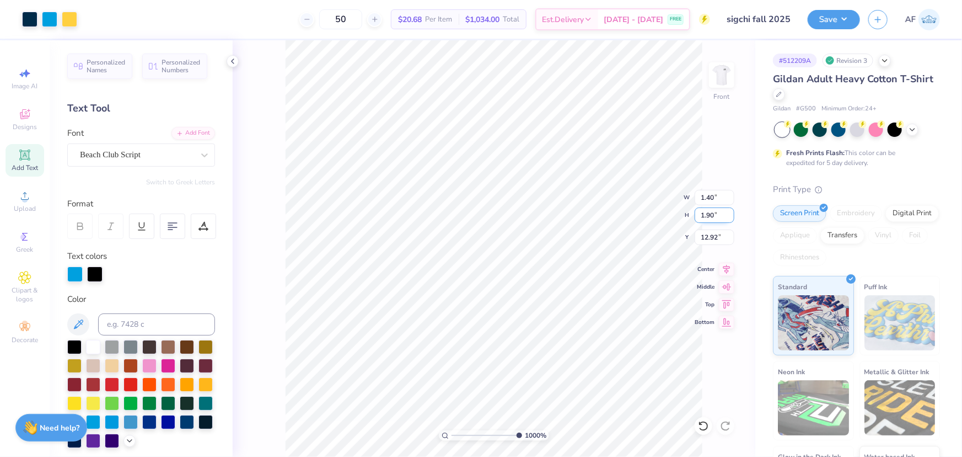
click at [704, 210] on input "1.90" at bounding box center [715, 214] width 40 height 15
click at [730, 212] on input "0.1" at bounding box center [715, 214] width 40 height 15
click at [717, 195] on input "0.07" at bounding box center [715, 197] width 40 height 15
click at [729, 217] on input "0.11" at bounding box center [715, 214] width 40 height 15
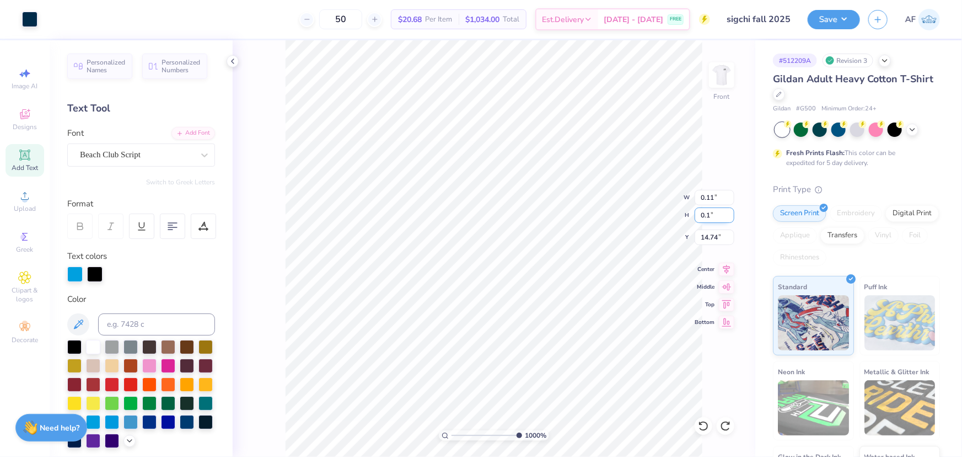
click at [729, 217] on input "0.1" at bounding box center [715, 214] width 40 height 15
click at [729, 218] on input "0.11" at bounding box center [715, 214] width 40 height 15
click at [729, 218] on input "0.1" at bounding box center [715, 214] width 40 height 15
click at [722, 199] on input "0.11" at bounding box center [715, 197] width 40 height 15
click at [730, 267] on icon at bounding box center [726, 267] width 15 height 13
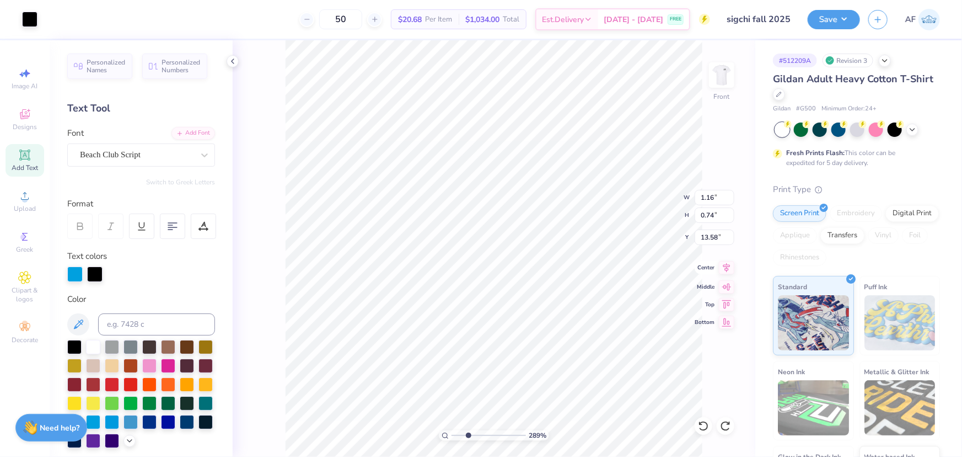
click at [725, 270] on icon at bounding box center [726, 267] width 15 height 13
click at [458, 337] on li "Group" at bounding box center [456, 336] width 87 height 22
click at [727, 265] on icon at bounding box center [726, 267] width 15 height 13
click at [592, 441] on li "Send to Back" at bounding box center [581, 444] width 87 height 22
click at [727, 71] on img at bounding box center [722, 75] width 44 height 44
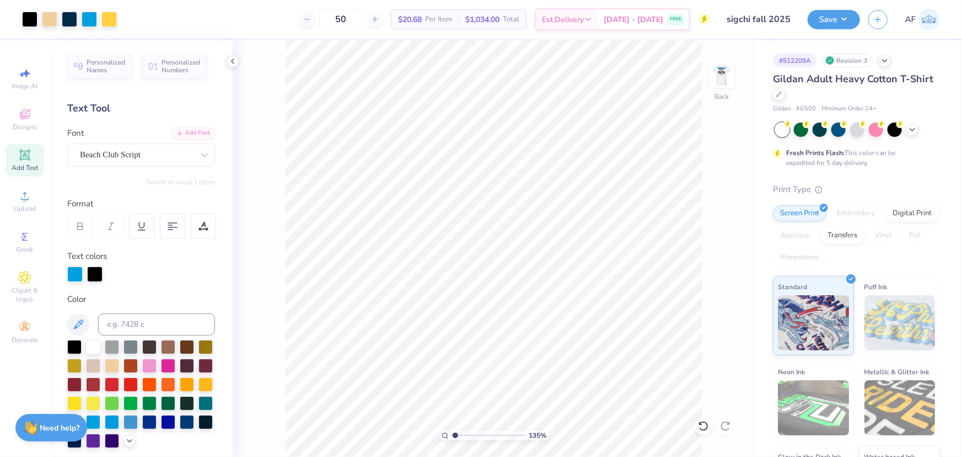
click at [721, 76] on img at bounding box center [722, 75] width 22 height 22
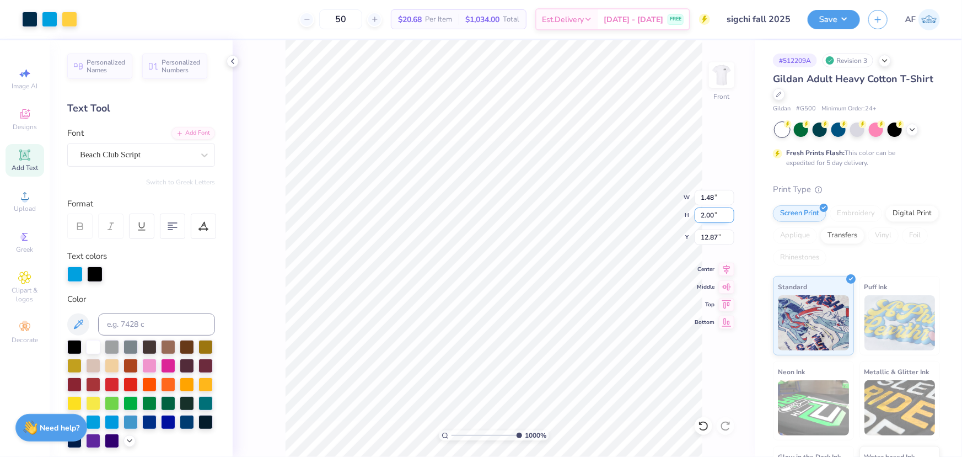
click at [704, 215] on input "2.00" at bounding box center [715, 214] width 40 height 15
click at [849, 21] on button "Save" at bounding box center [834, 17] width 52 height 19
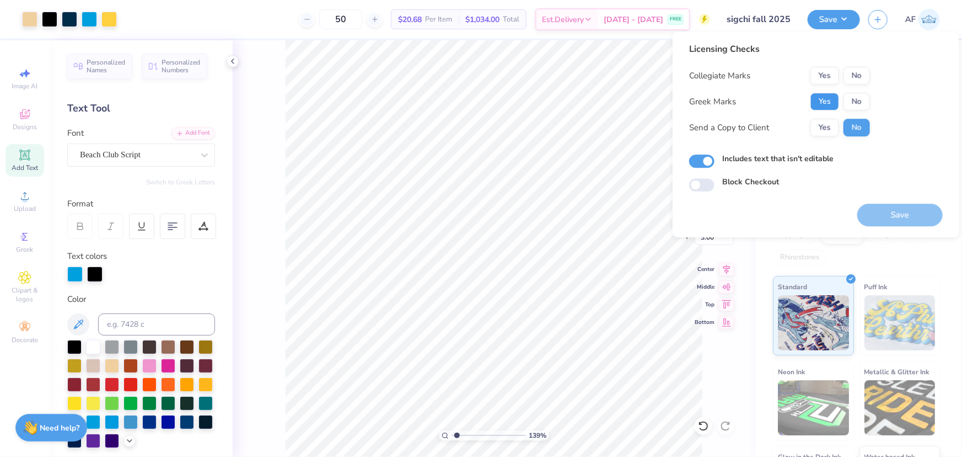
click at [828, 105] on button "Yes" at bounding box center [825, 102] width 29 height 18
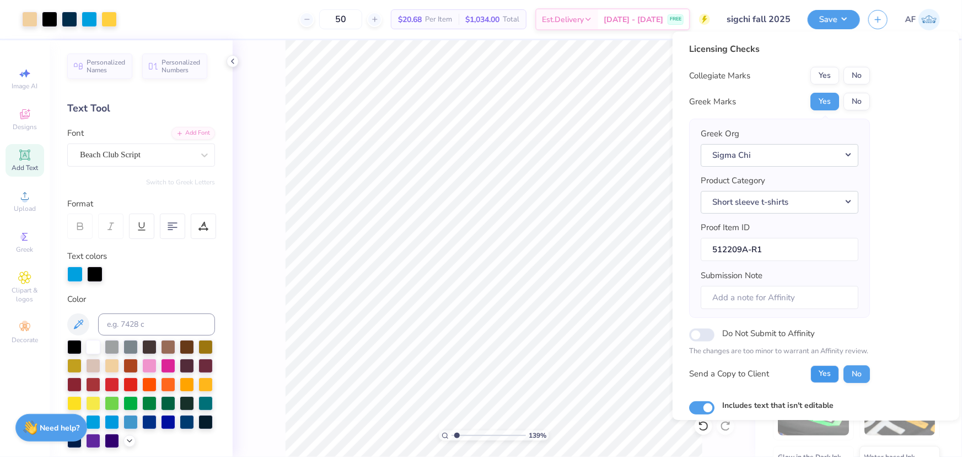
click at [821, 378] on button "Yes" at bounding box center [825, 374] width 29 height 18
click at [821, 374] on button "Yes" at bounding box center [825, 374] width 29 height 18
click at [857, 75] on button "No" at bounding box center [857, 76] width 26 height 18
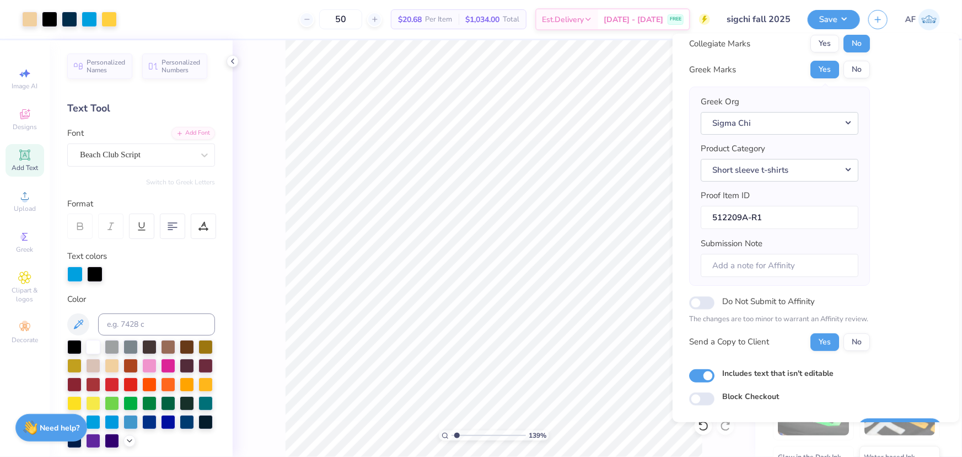
scroll to position [63, 0]
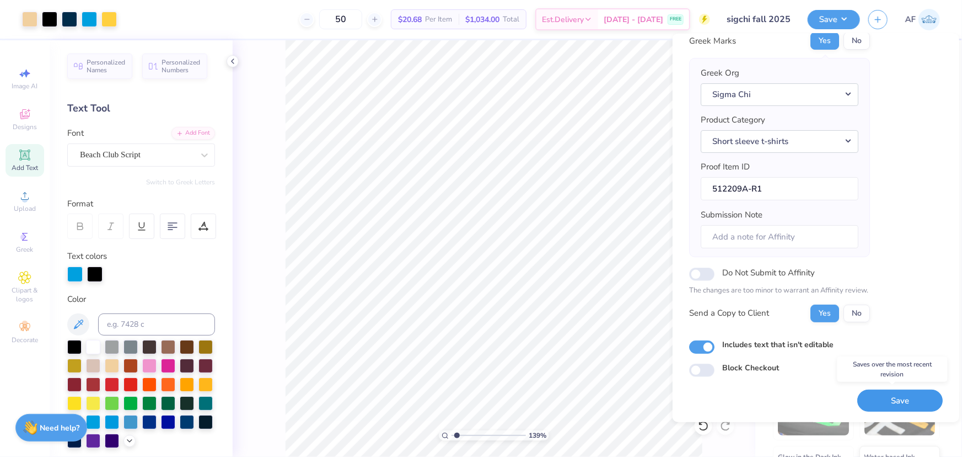
click at [875, 406] on button "Save" at bounding box center [900, 400] width 85 height 23
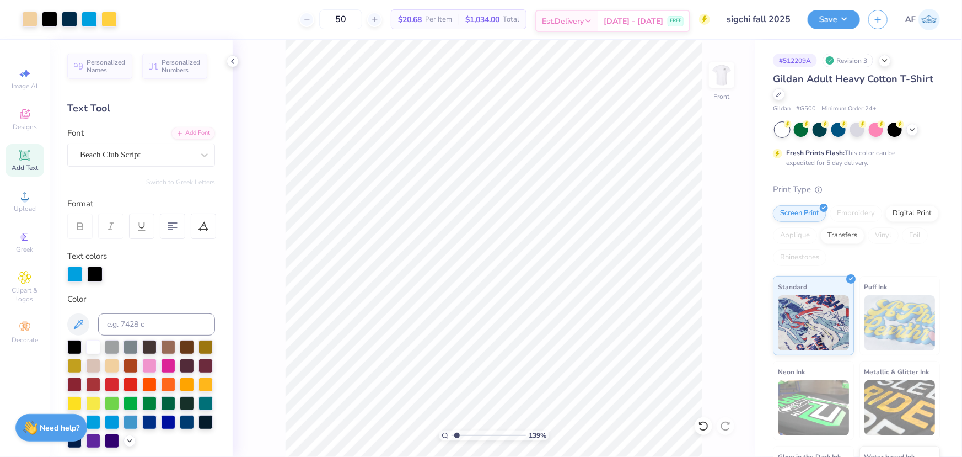
drag, startPoint x: 717, startPoint y: 78, endPoint x: 574, endPoint y: 8, distance: 158.8
click at [719, 78] on img at bounding box center [722, 75] width 22 height 22
click at [728, 78] on img at bounding box center [722, 75] width 44 height 44
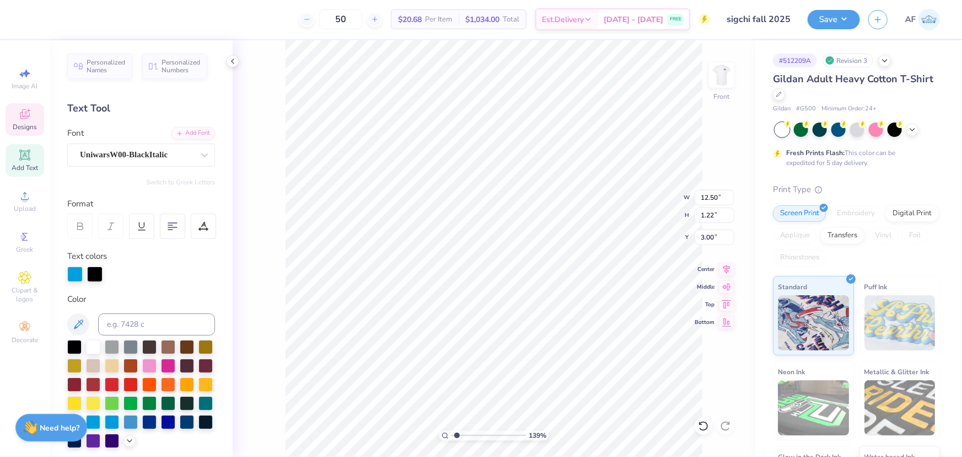
click at [636, 195] on div "139 % Front W 12.50 12.50 " H 1.22 1.22 " Y 3.00 3.00 " Center Middle Top Bottom" at bounding box center [494, 248] width 523 height 416
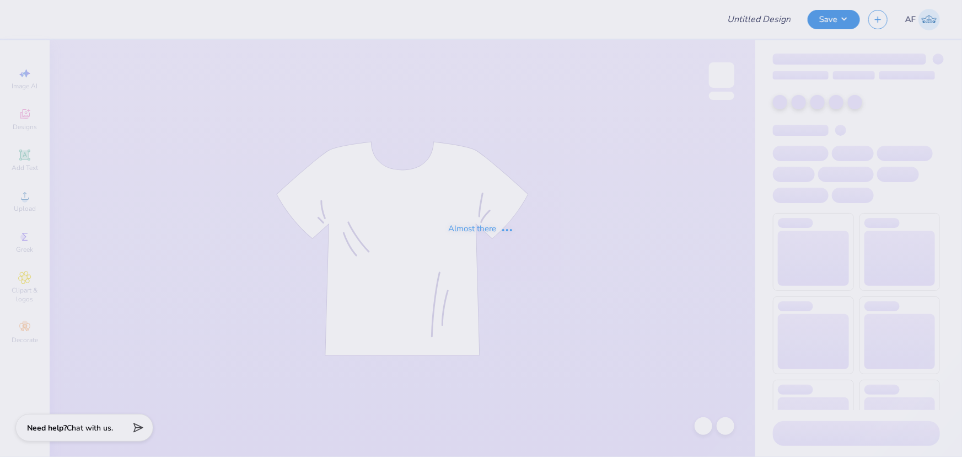
type input "Merch for Miles for Smiles/Cleft Palate Gallop"
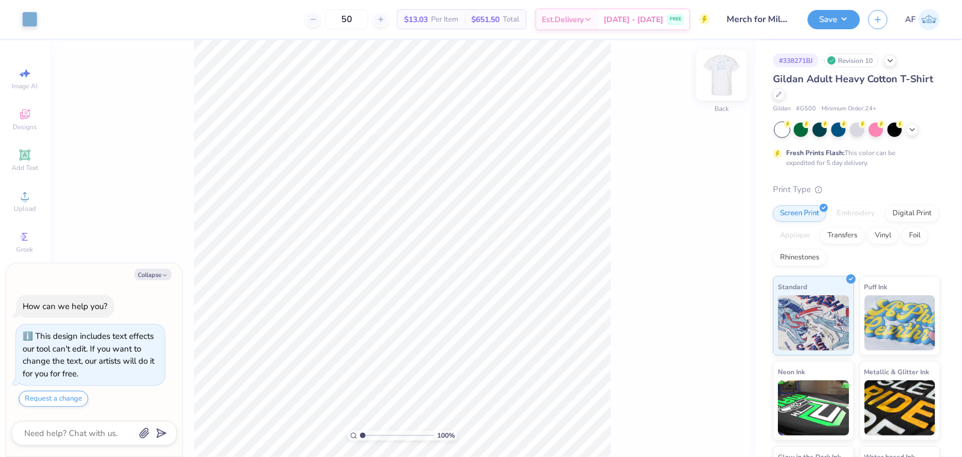
click at [731, 73] on img at bounding box center [722, 75] width 44 height 44
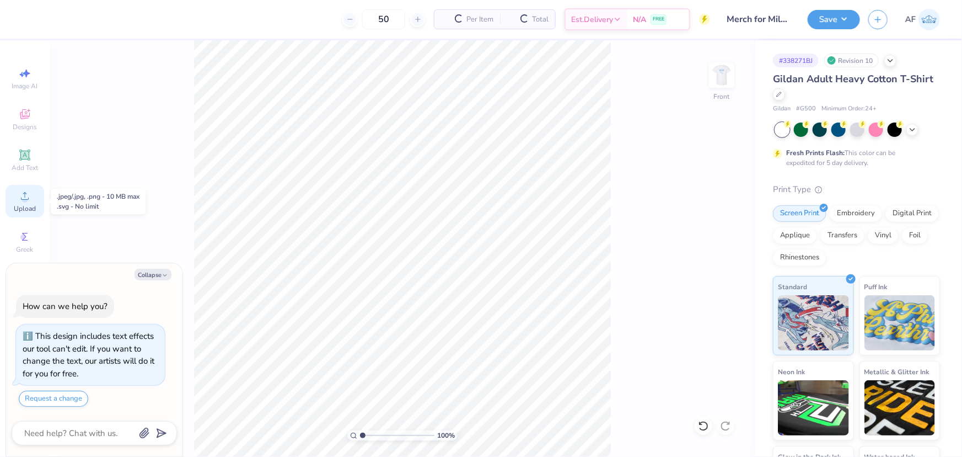
click at [33, 206] on span "Upload" at bounding box center [25, 208] width 22 height 9
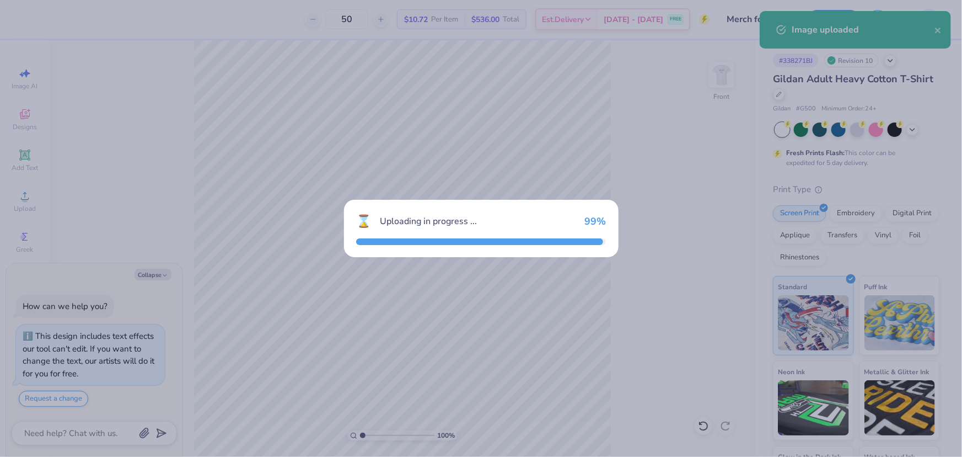
type textarea "x"
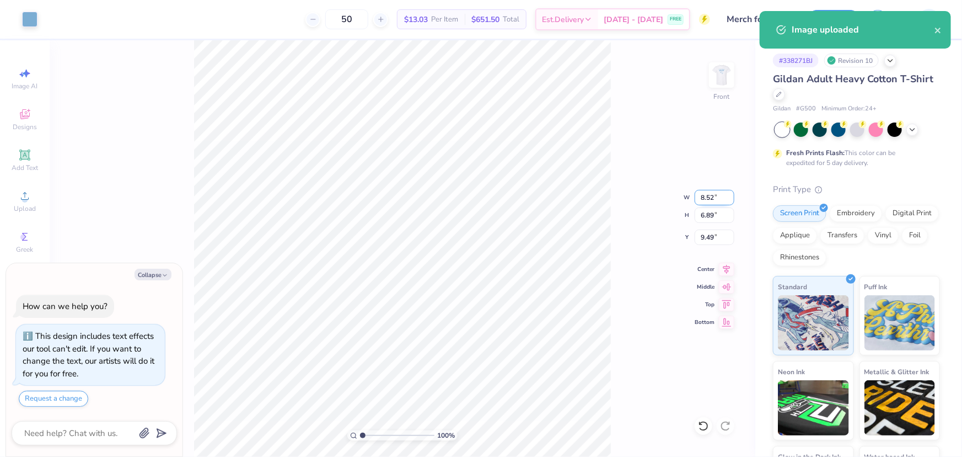
click at [712, 196] on input "8.52" at bounding box center [715, 197] width 40 height 15
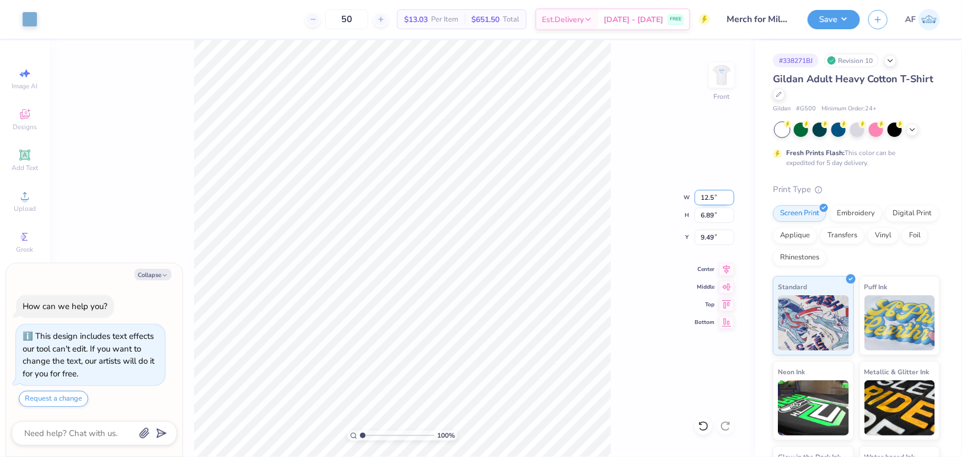
type input "12.5"
type textarea "x"
type input "12.50"
type input "10.11"
type input "7.89"
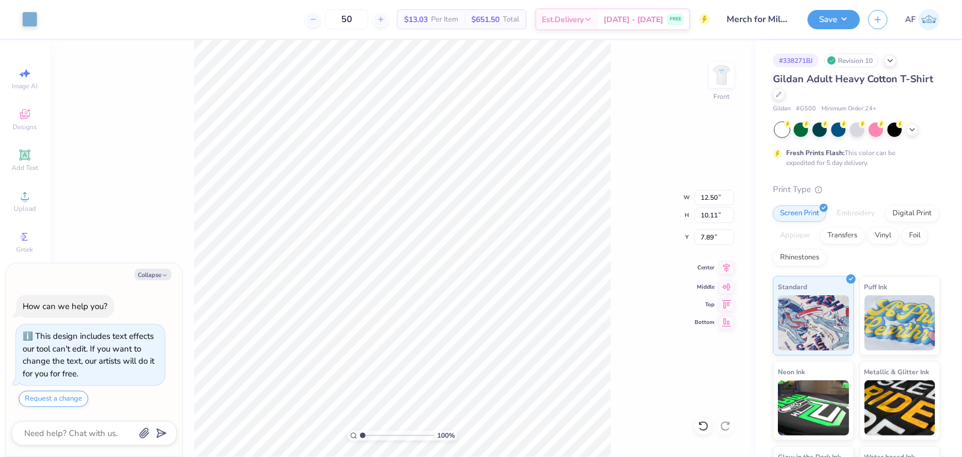
click at [728, 265] on icon at bounding box center [726, 267] width 15 height 13
type textarea "x"
click at [706, 237] on input "7.89" at bounding box center [715, 236] width 40 height 15
type input "3"
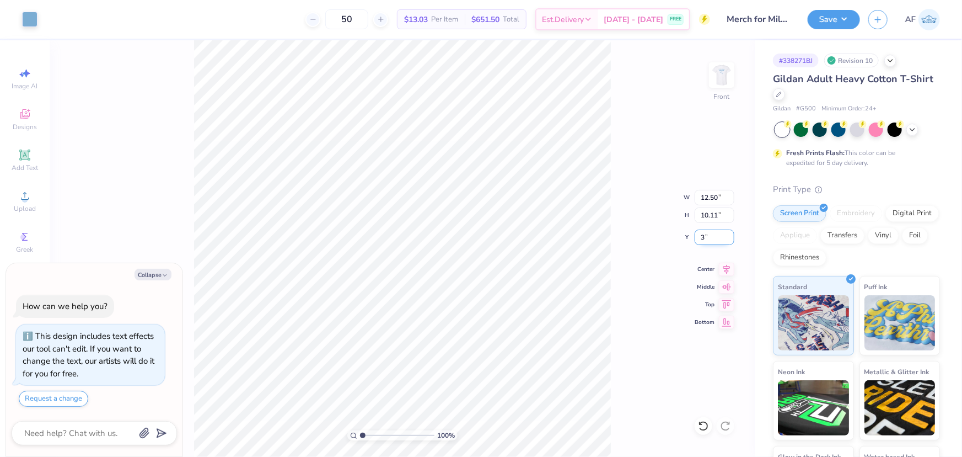
type textarea "x"
type input "3.00"
type textarea "x"
type input "12.50"
type input "10.11"
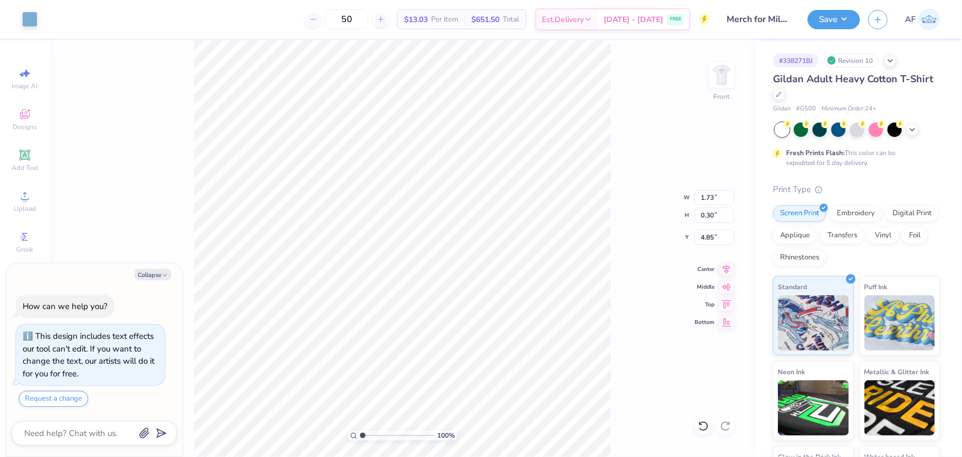
type input "3.00"
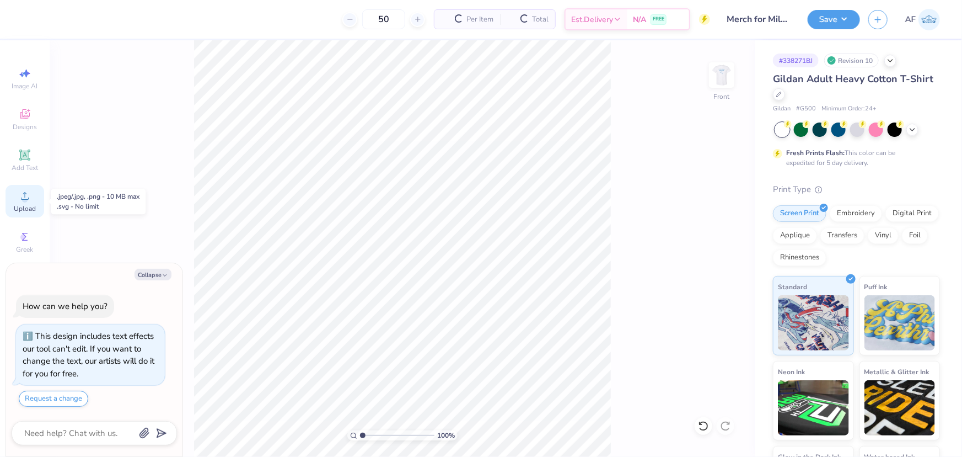
click at [20, 209] on span "Upload" at bounding box center [25, 208] width 22 height 9
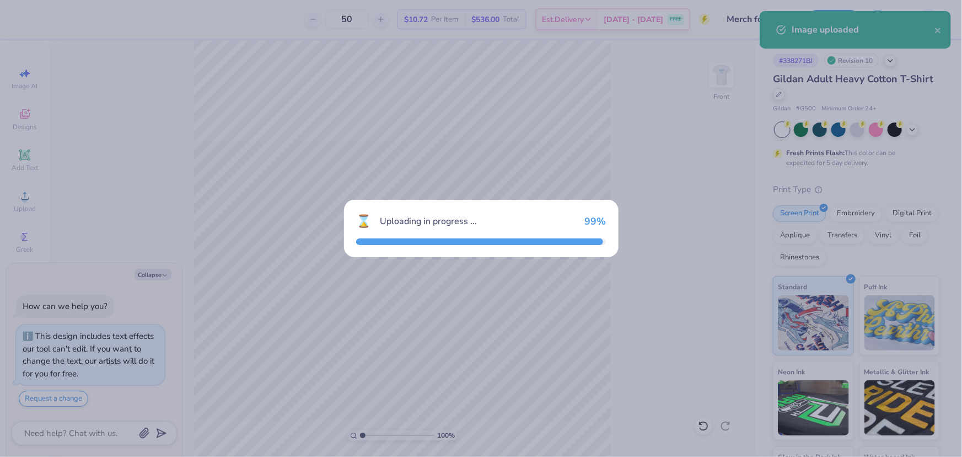
type textarea "x"
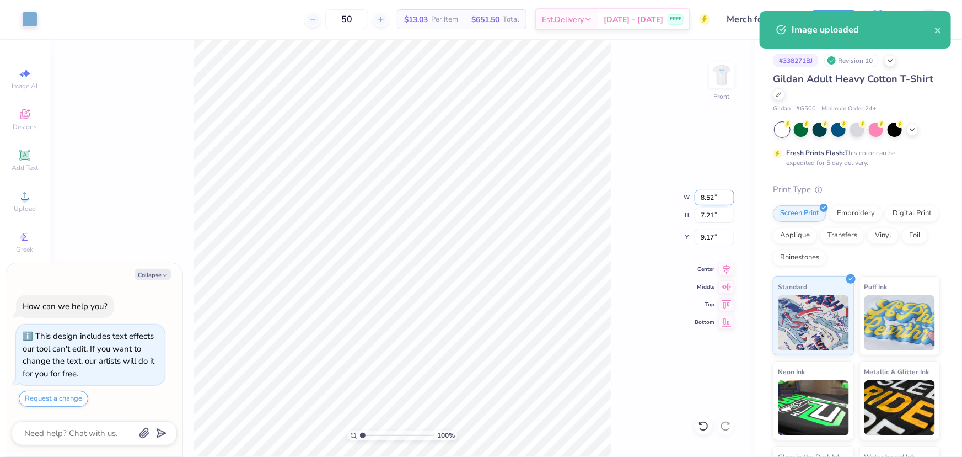
click at [706, 196] on input "8.52" at bounding box center [715, 197] width 40 height 15
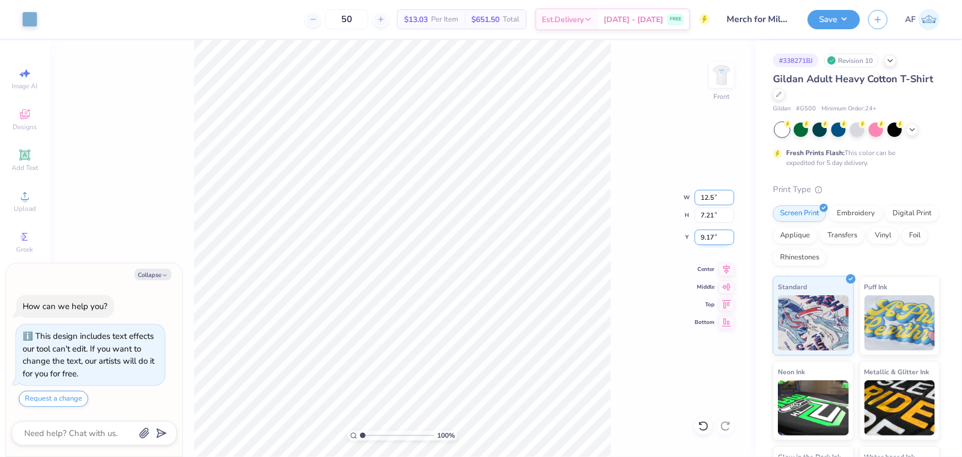
type input "12.5"
click at [706, 242] on input "9.17" at bounding box center [715, 236] width 40 height 15
click at [709, 235] on input "9.17" at bounding box center [715, 236] width 40 height 15
type textarea "x"
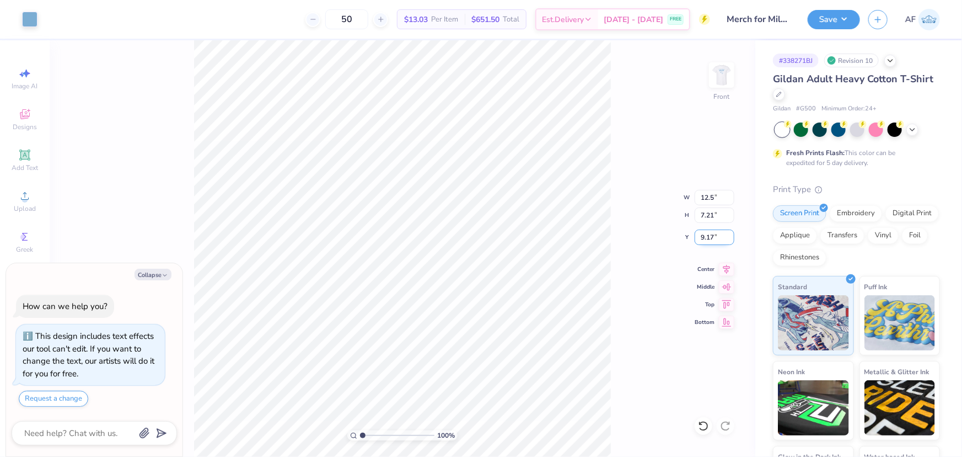
type input "12.50"
type input "10.58"
click at [709, 235] on input "7.49" at bounding box center [715, 236] width 40 height 15
type input "3"
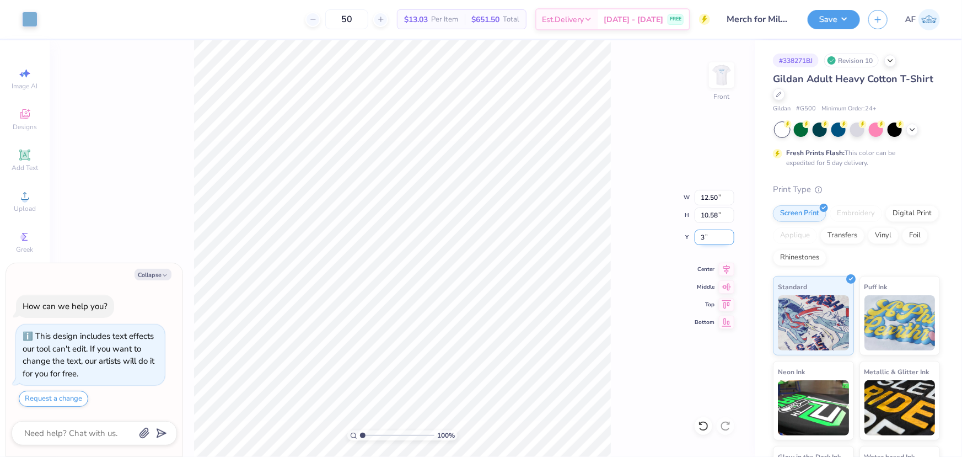
type textarea "x"
type input "3.00"
click at [731, 265] on icon at bounding box center [726, 267] width 15 height 13
type textarea "x"
type input "2.13390734927903"
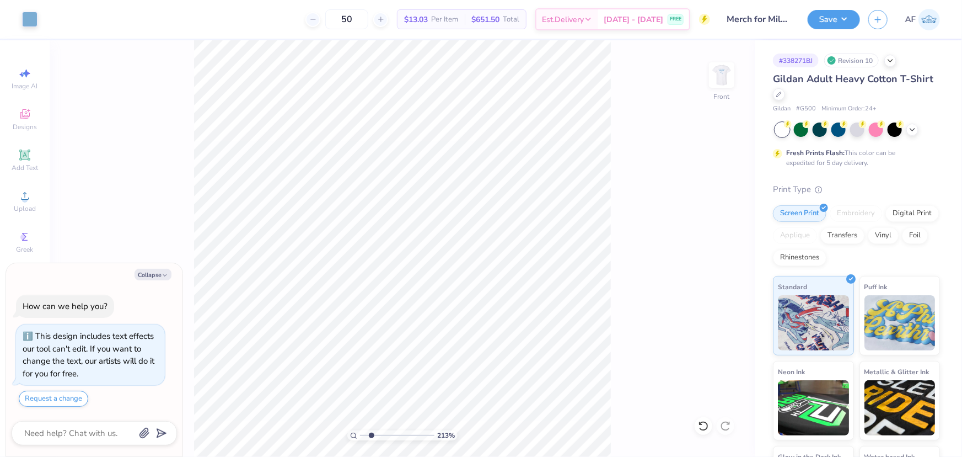
type textarea "x"
type input "2.13390734927903"
type textarea "x"
type input "1.62173040083646"
type textarea "x"
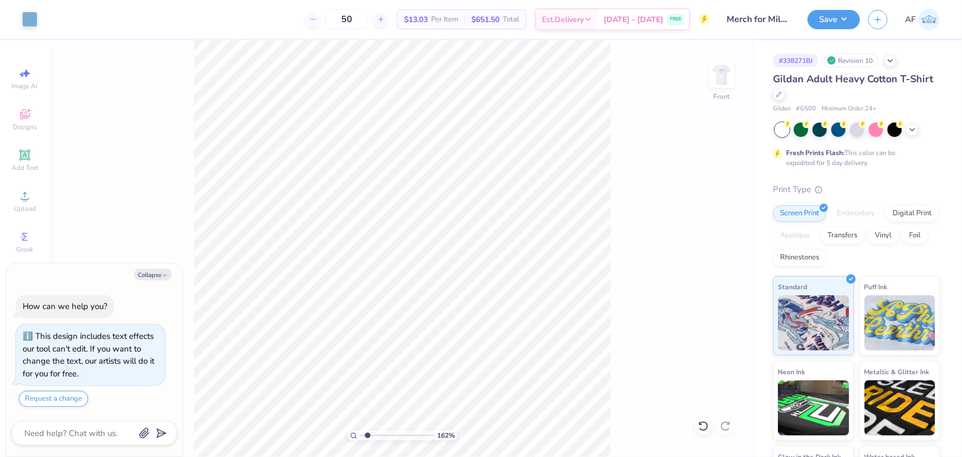
type input "1.62173040083646"
type textarea "x"
type input "1.19759075399953"
click at [615, 296] on div "120 % Front" at bounding box center [403, 248] width 706 height 416
type textarea "x"
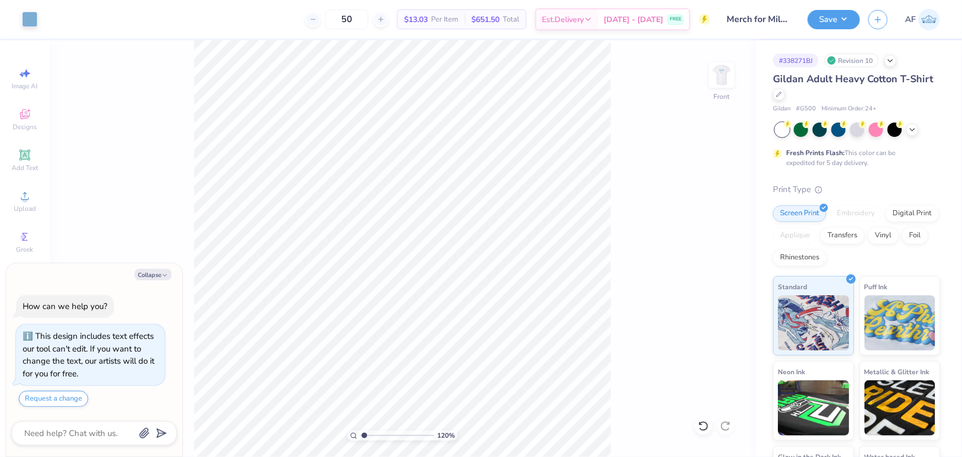
type input "1.19759075399953"
type textarea "x"
type input "1.02913730832618"
type textarea "x"
type input "1.02913730832618"
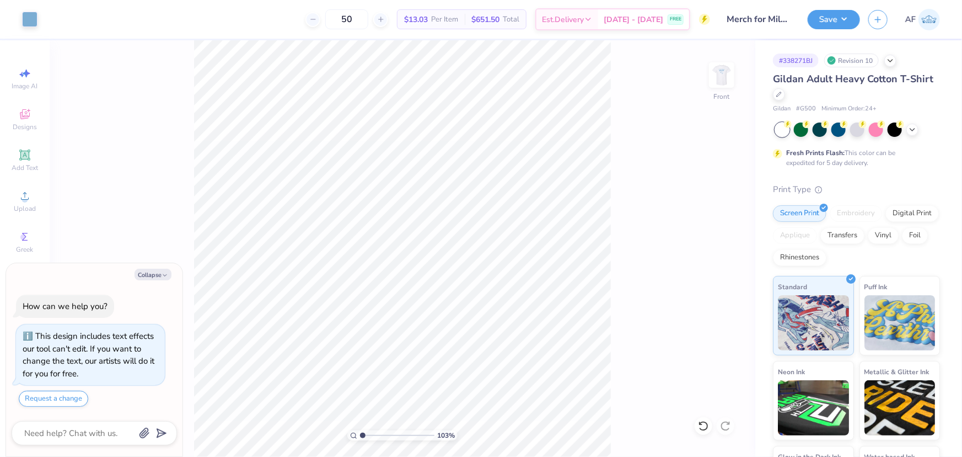
type textarea "x"
type input "1.02913730832618"
type textarea "x"
type input "1.02913730832618"
type textarea "x"
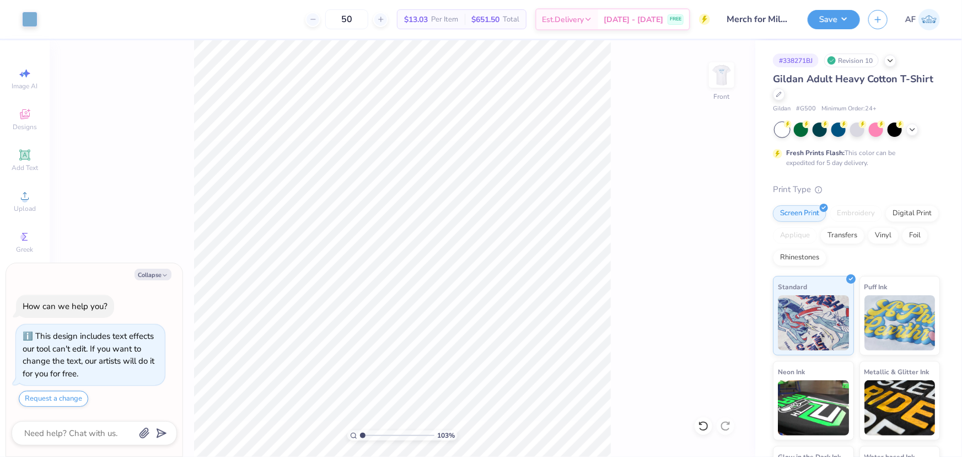
type input "1.02913730832618"
drag, startPoint x: 618, startPoint y: 128, endPoint x: 466, endPoint y: 10, distance: 192.2
click at [618, 128] on div "103 % Front W 12.50 12.50 " H 10.58 10.58 " Y 3.00 3.00 " Center Middle Top Bot…" at bounding box center [403, 248] width 706 height 416
type textarea "x"
type input "1.02913730832618"
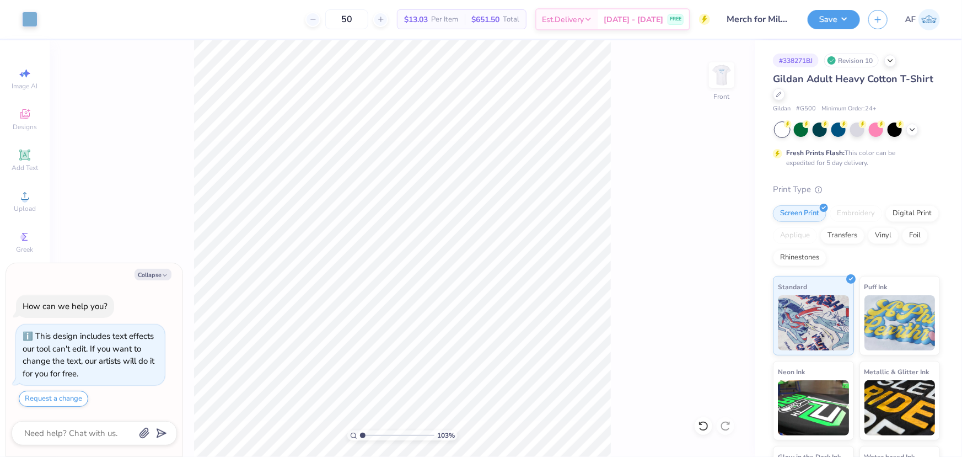
type textarea "x"
type input "1.02913730832618"
type textarea "x"
type input "1.02913730832618"
type textarea "x"
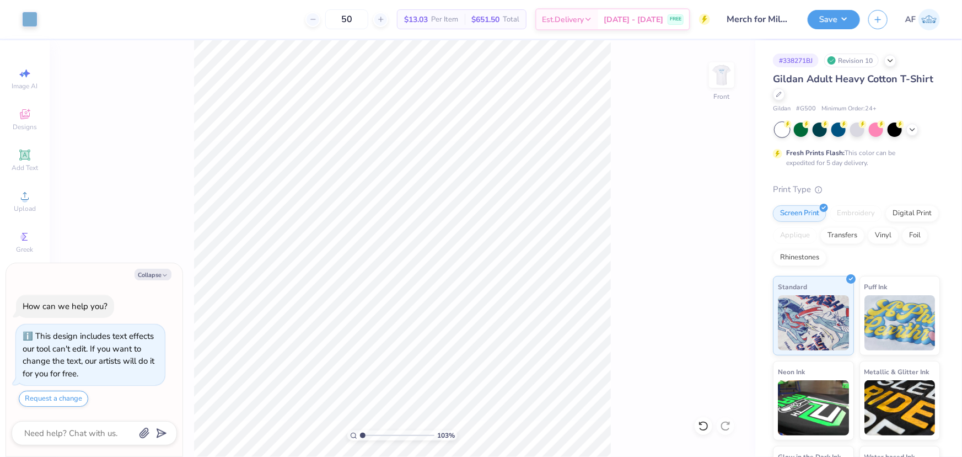
type input "1.02913730832618"
type textarea "x"
type input "1.62173040083646"
type textarea "x"
type input "1.62173040083646"
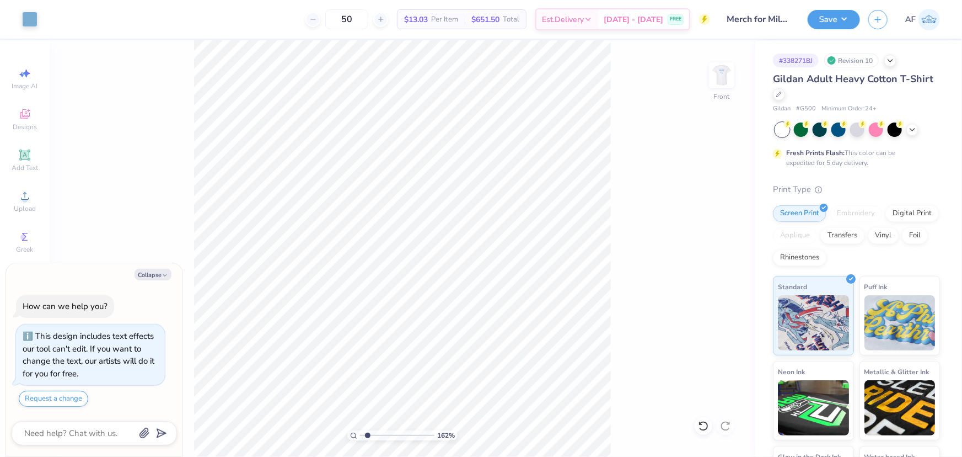
type textarea "x"
type input "1.62173040083646"
type textarea "x"
type input "1.62173040083646"
type input "1.49"
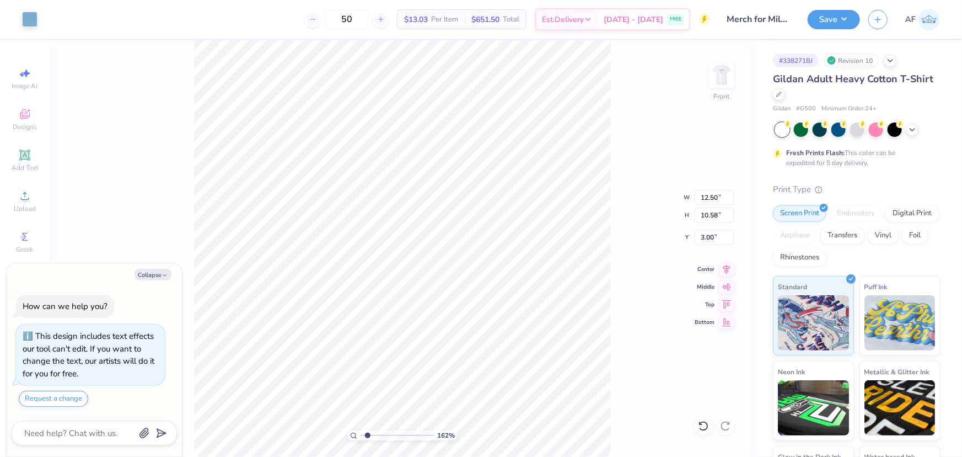
type input "0.58"
type input "6.85"
type textarea "x"
type input "1.62173040083646"
type textarea "x"
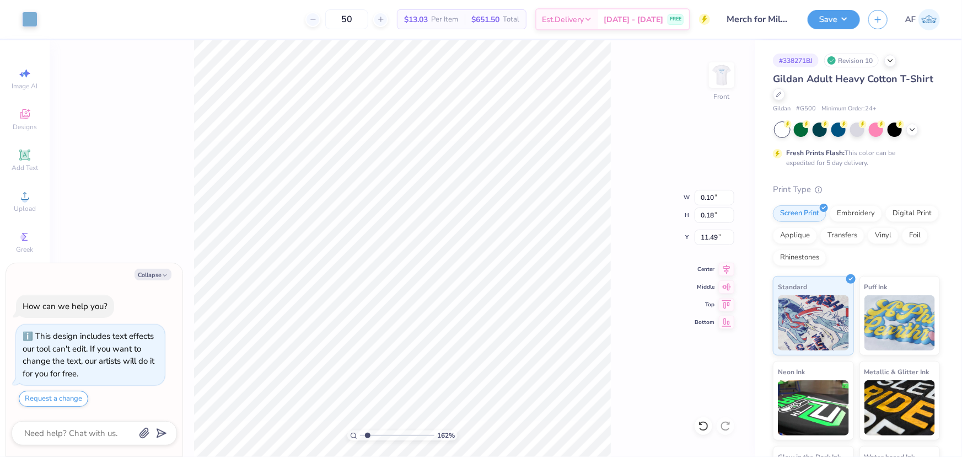
type input "1.62173040083646"
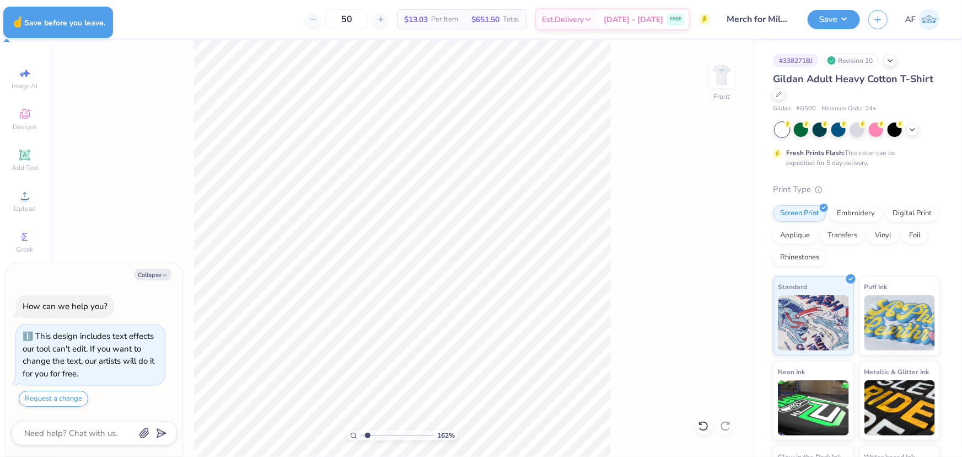
type textarea "x"
type input "1.62173040083646"
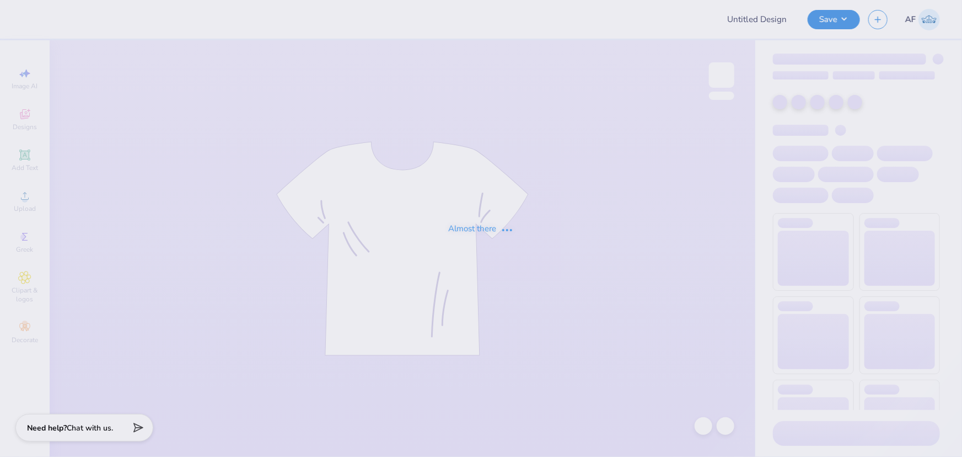
type input "Merch for Miles for Smiles/Cleft Palate Gallop"
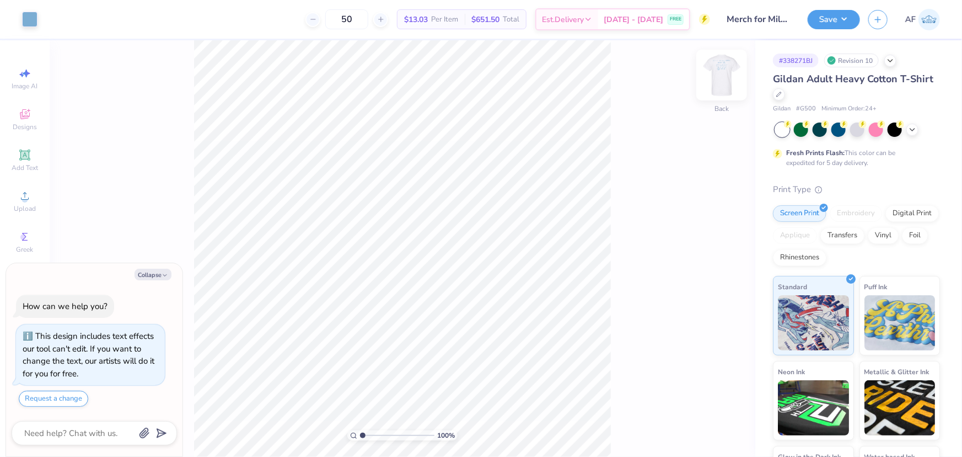
click at [717, 79] on img at bounding box center [722, 75] width 44 height 44
type textarea "x"
click at [714, 211] on input "12.50" at bounding box center [715, 206] width 40 height 15
type input "15"
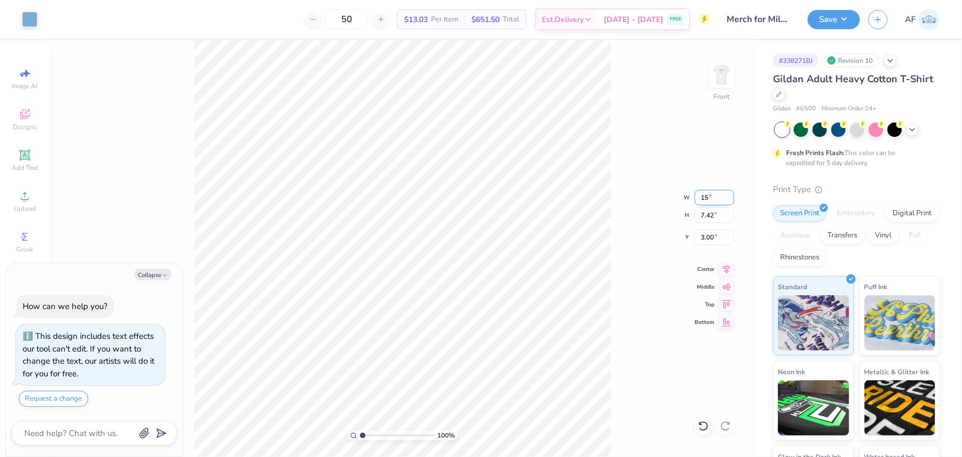
type textarea "x"
type input "14.71"
type input "8.74"
type input "2.34"
click at [27, 197] on icon at bounding box center [24, 195] width 13 height 13
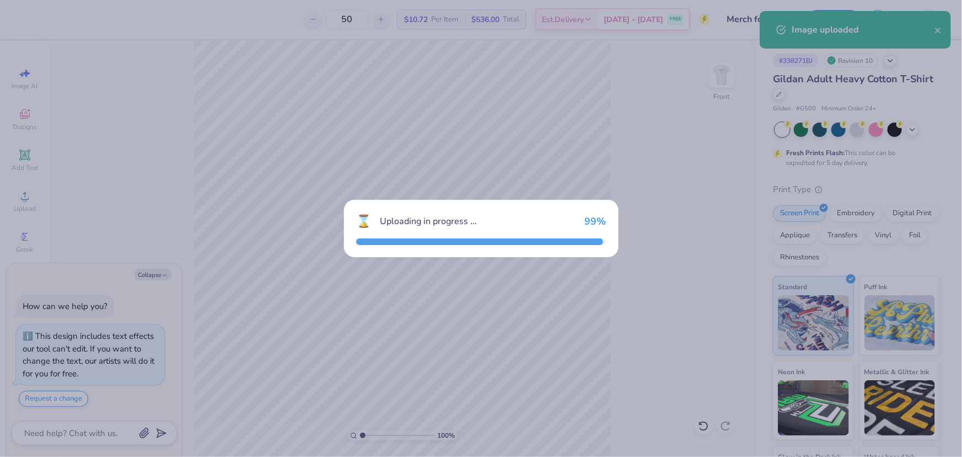
type textarea "x"
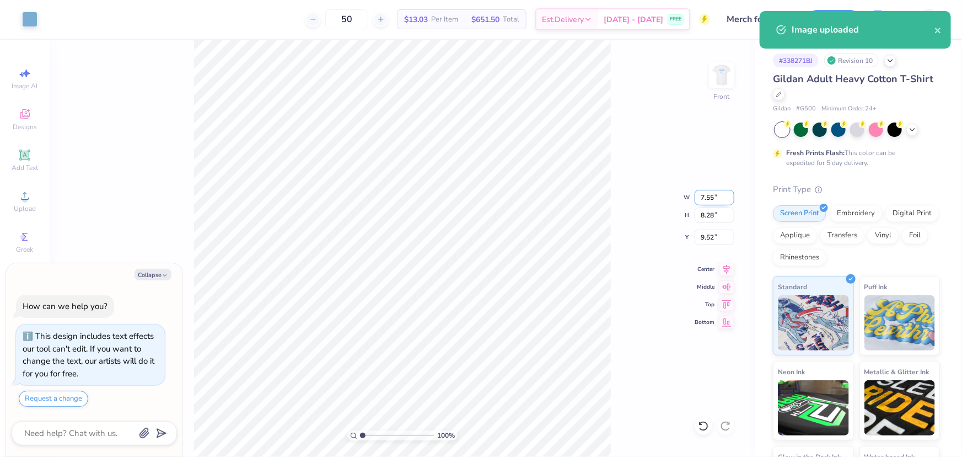
click at [703, 195] on input "7.55" at bounding box center [715, 197] width 40 height 15
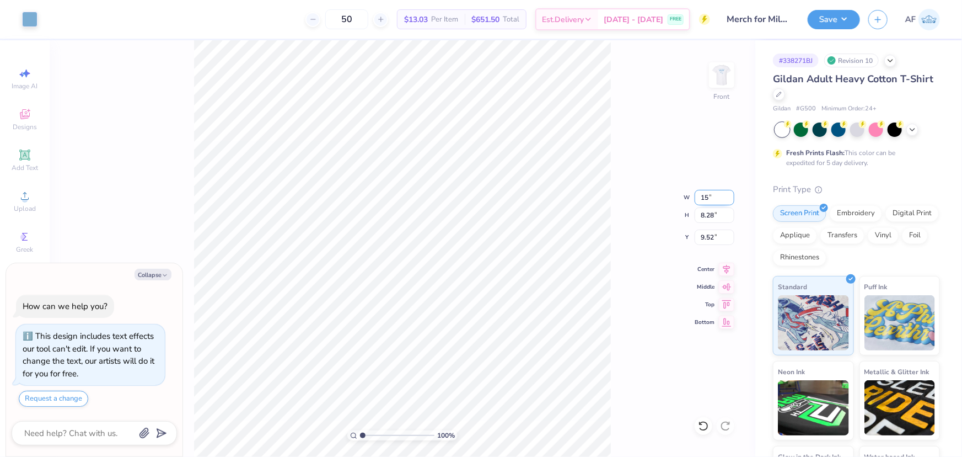
type input "15"
type textarea "x"
type input "14.71"
type input "16.14"
type input "5.59"
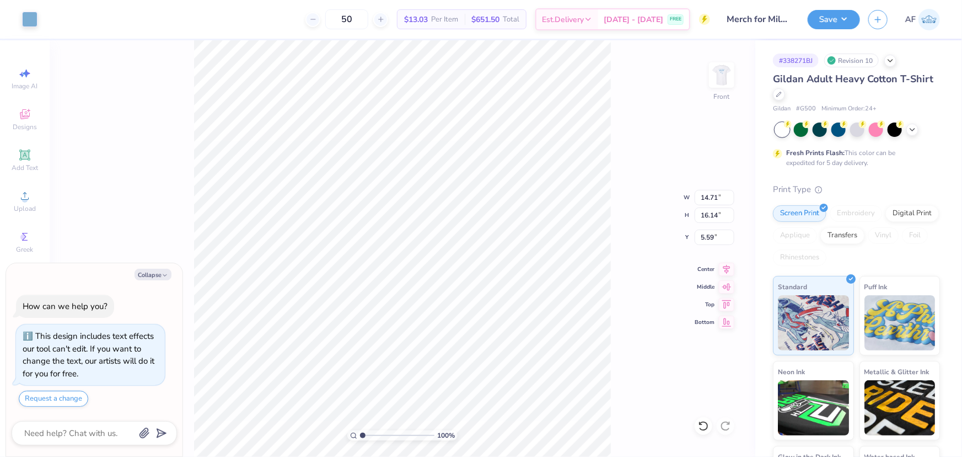
type textarea "x"
click at [703, 197] on input "14.71" at bounding box center [715, 197] width 40 height 15
type input "13"
type textarea "x"
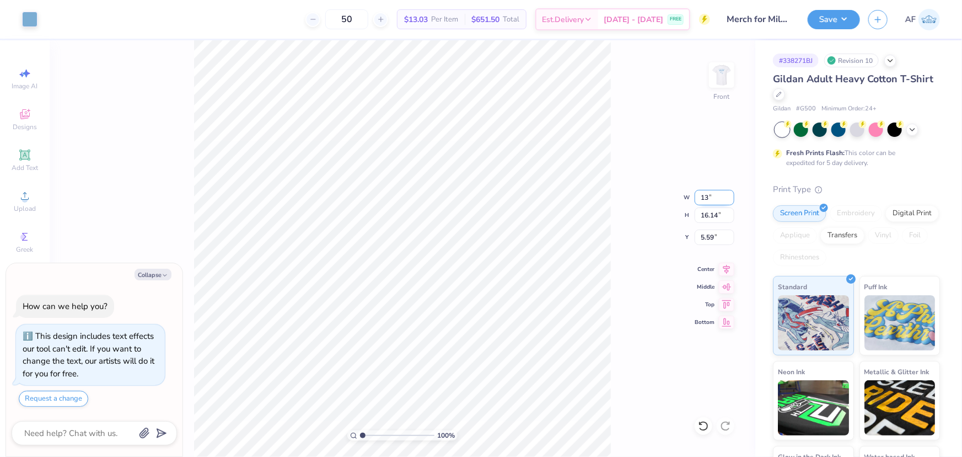
type input "13.00"
type input "14.26"
type input "6.53"
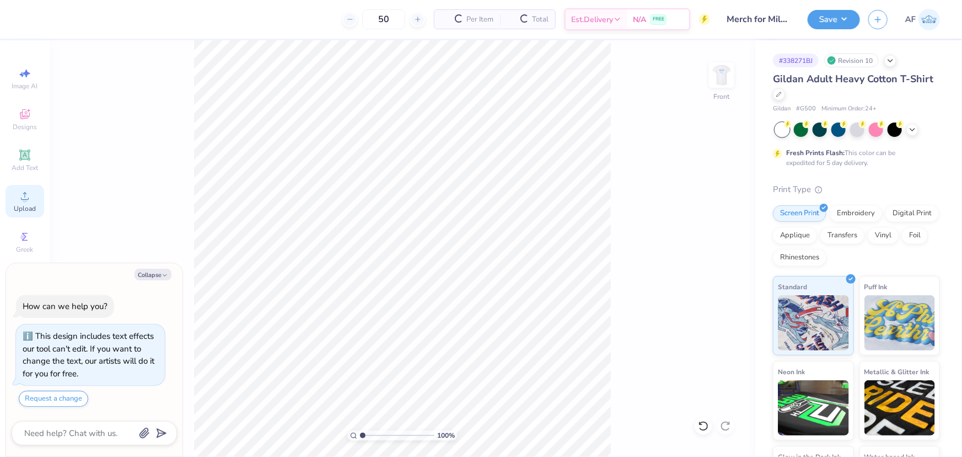
click at [26, 208] on span "Upload" at bounding box center [25, 208] width 22 height 9
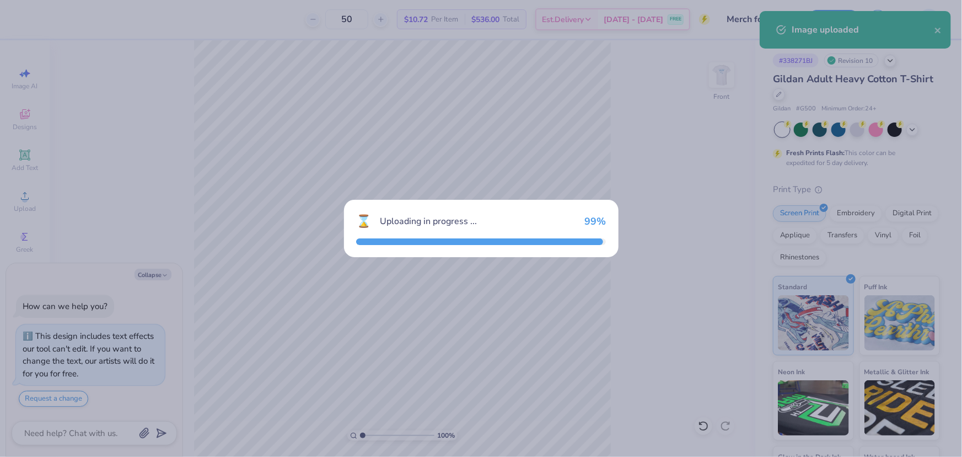
type textarea "x"
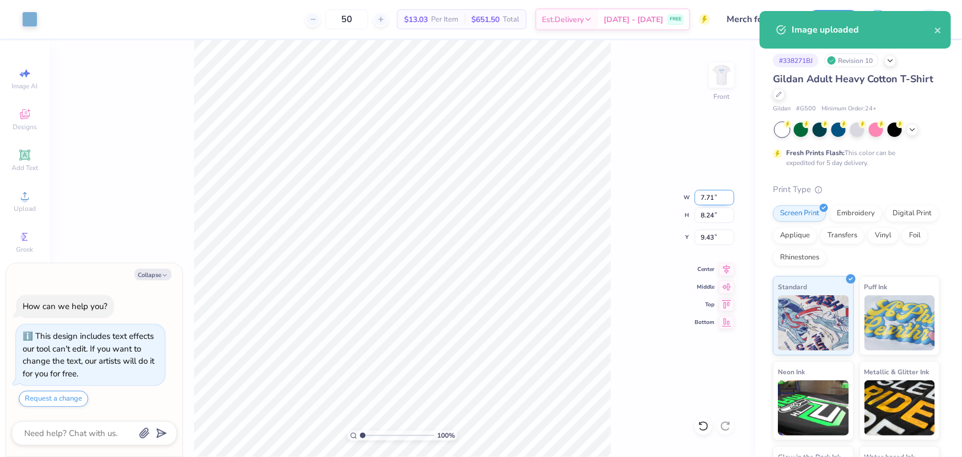
click at [709, 200] on input "7.71" at bounding box center [715, 197] width 40 height 15
click at [708, 194] on input "7.71" at bounding box center [715, 197] width 40 height 15
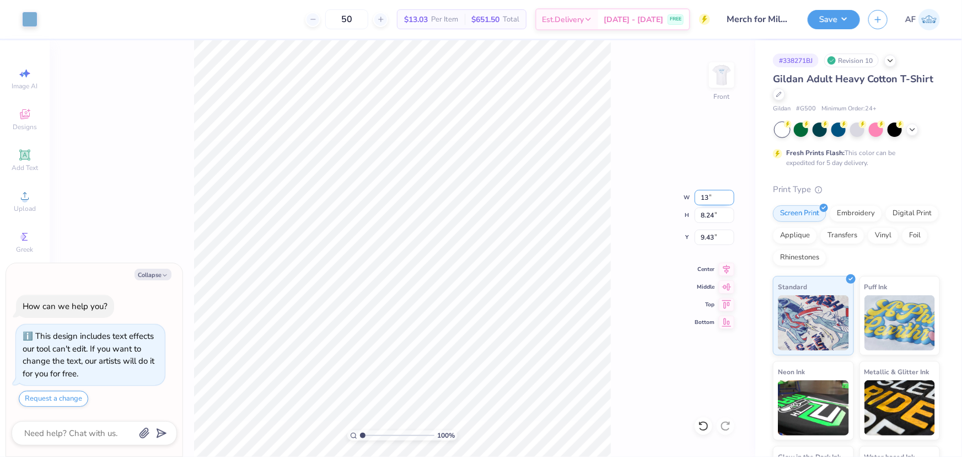
type input "1"
type input "14"
type textarea "x"
type input "14.00"
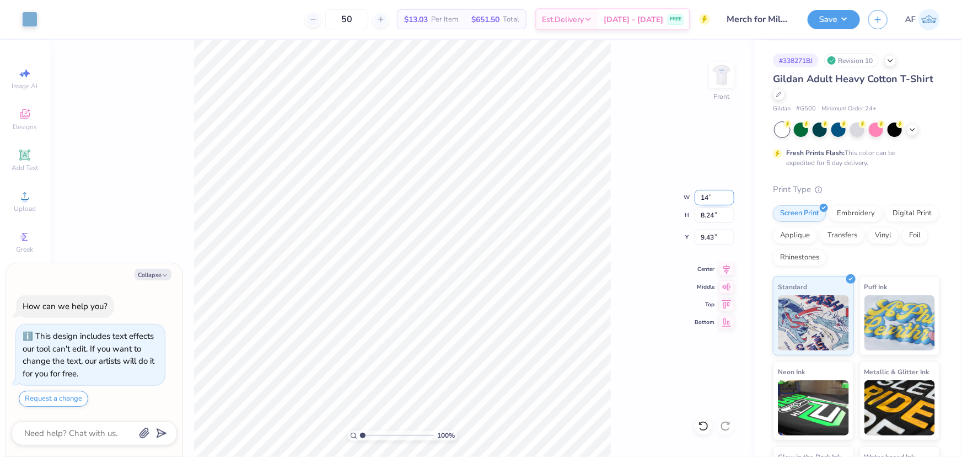
type input "14.95"
type input "6.08"
type textarea "x"
click at [707, 237] on input "6.08" at bounding box center [715, 236] width 40 height 15
click at [708, 237] on input "6.08" at bounding box center [715, 236] width 40 height 15
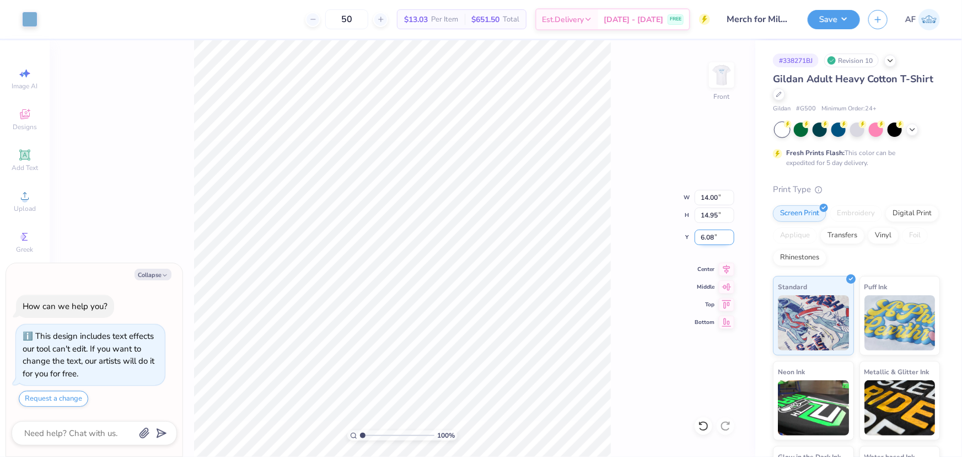
click at [708, 237] on input "6.08" at bounding box center [715, 236] width 40 height 15
type input "3"
type textarea "x"
type input "3.00"
click at [730, 270] on icon at bounding box center [726, 267] width 15 height 13
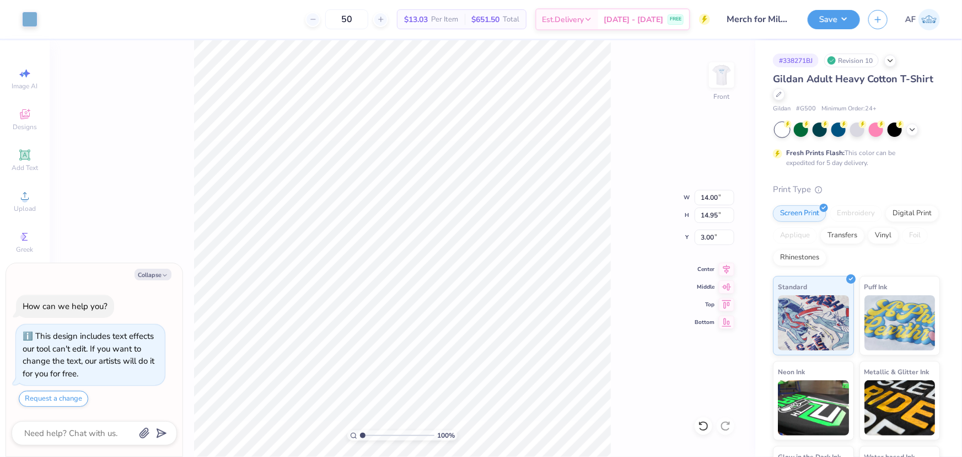
type textarea "x"
type input "1.80"
type input "0.64"
type input "7.03"
type textarea "x"
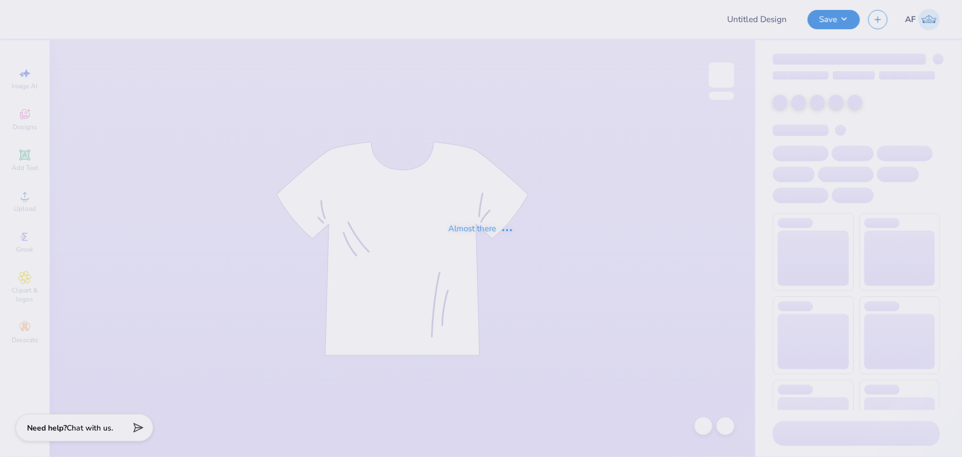
type input "Merch for Miles for Smiles/Cleft Palate Gallop"
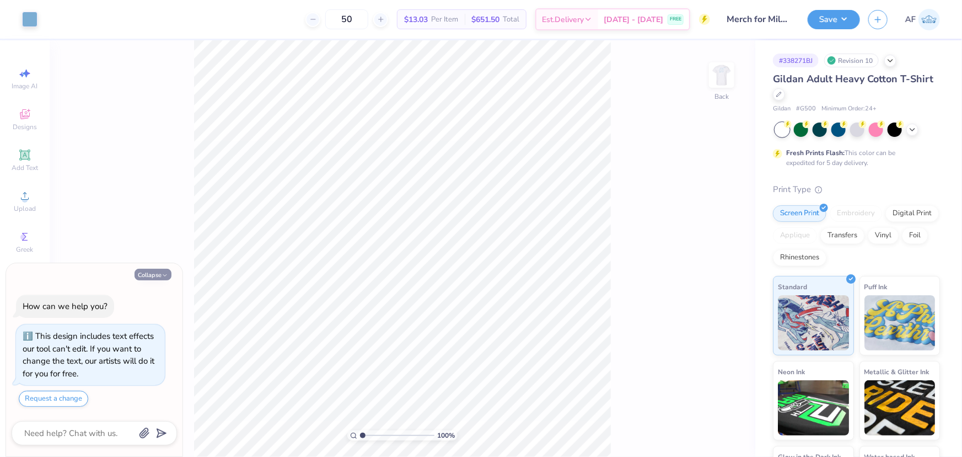
click at [143, 272] on button "Collapse" at bounding box center [153, 275] width 37 height 12
type textarea "x"
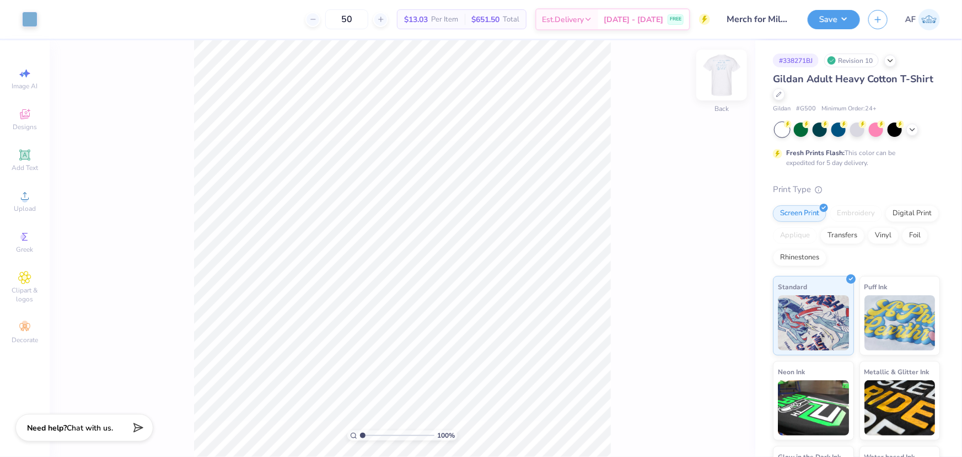
click at [720, 78] on img at bounding box center [722, 75] width 44 height 44
click at [29, 207] on span "Upload" at bounding box center [25, 208] width 22 height 9
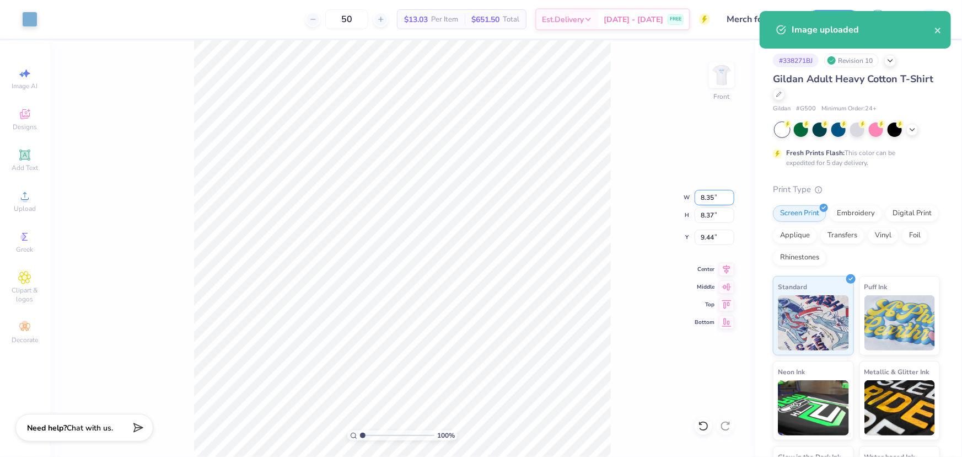
click at [698, 199] on input "8.35" at bounding box center [715, 197] width 40 height 15
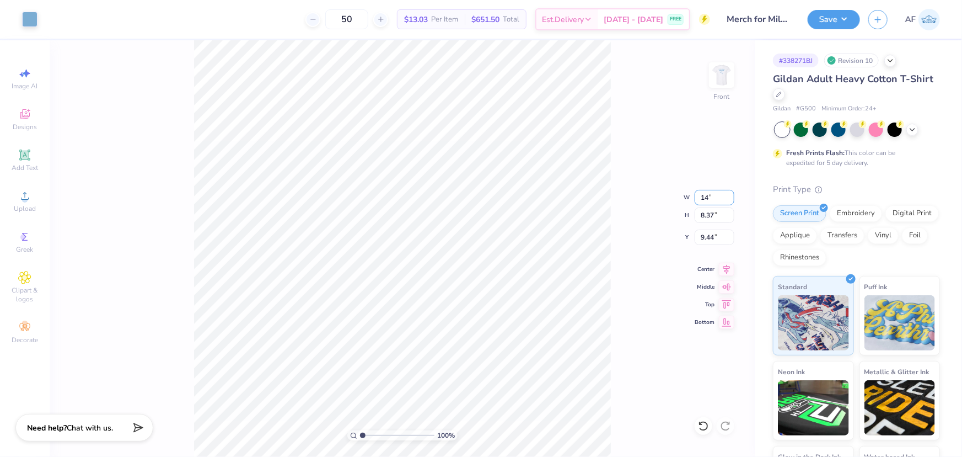
type input "14.00"
type input "14.03"
type input "6.61"
click at [711, 201] on input "14.00" at bounding box center [715, 197] width 40 height 15
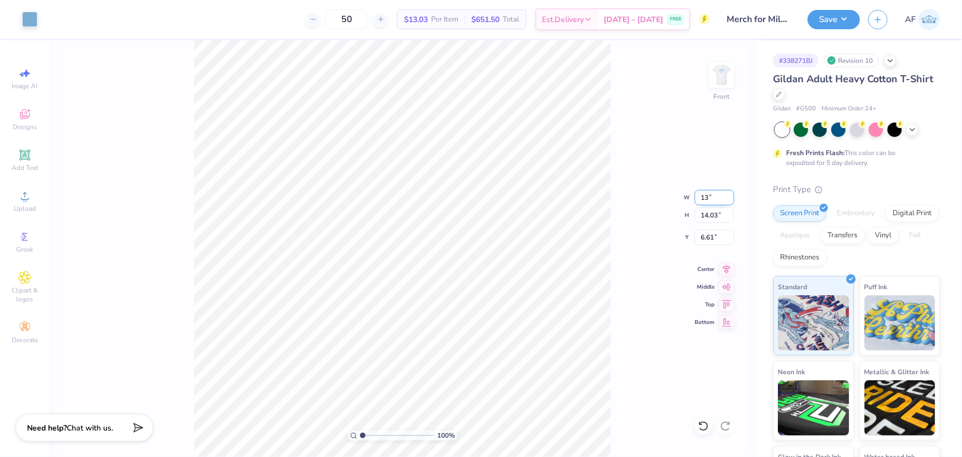
type input "13.00"
type input "13.03"
click at [714, 239] on input "7.12" at bounding box center [715, 236] width 40 height 15
click at [707, 240] on input "7.12" at bounding box center [715, 236] width 40 height 15
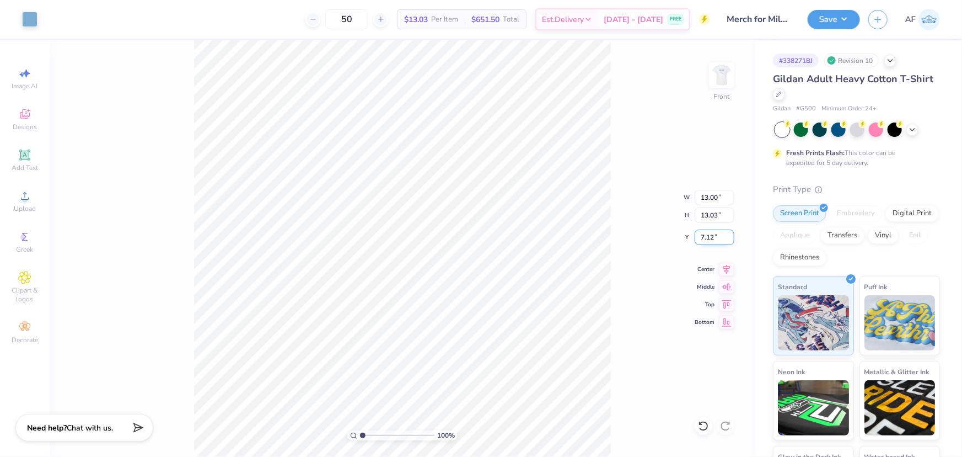
click at [707, 240] on input "7.12" at bounding box center [715, 236] width 40 height 15
type input "3.01"
click at [727, 269] on icon at bounding box center [726, 267] width 15 height 13
click at [711, 197] on input "13.00" at bounding box center [715, 197] width 40 height 15
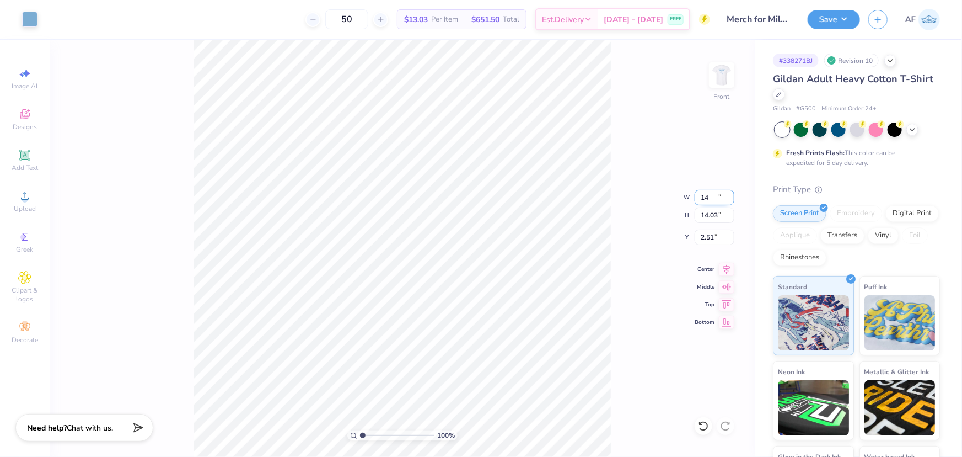
type input "14.00"
type input "14.03"
type input "2.51"
click at [706, 240] on input "2.51" at bounding box center [715, 236] width 40 height 15
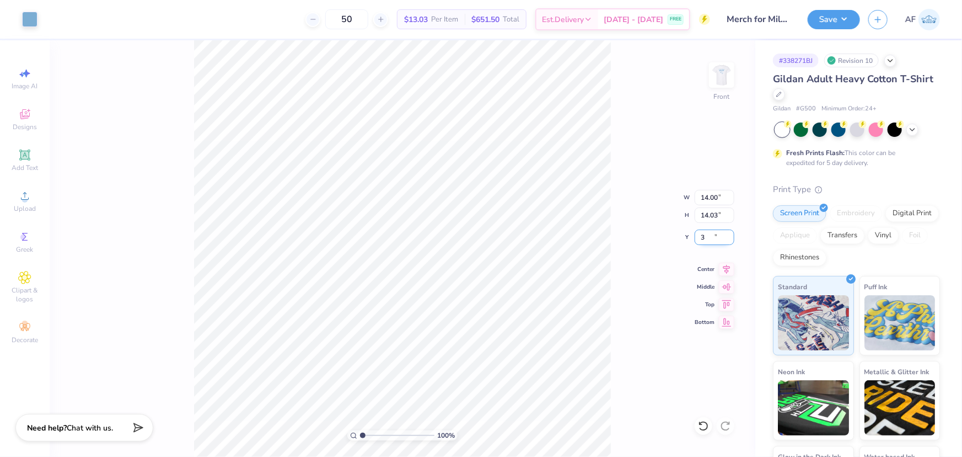
type input "3.00"
click at [656, 122] on div "100 % Front" at bounding box center [403, 248] width 706 height 416
drag, startPoint x: 775, startPoint y: 81, endPoint x: 617, endPoint y: 51, distance: 160.5
click at [798, 79] on span "Gildan Adult Heavy Cotton T-Shirt" at bounding box center [853, 78] width 160 height 13
